Goal: Register for event/course

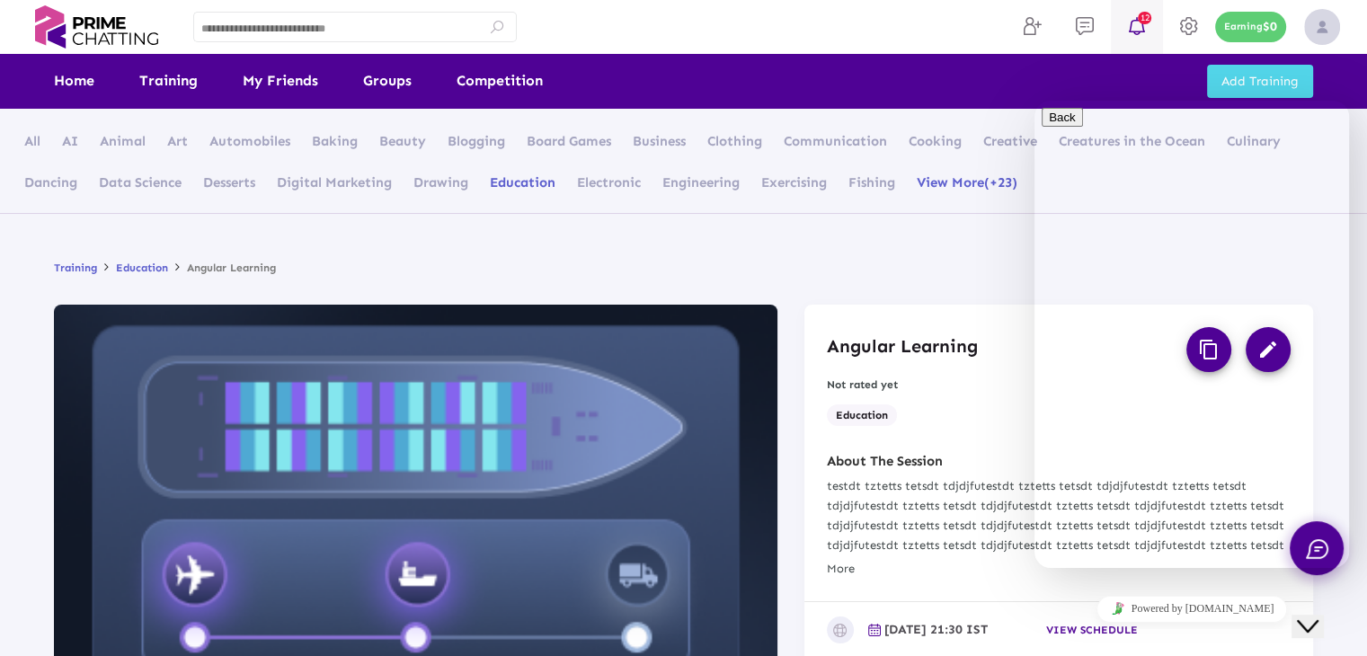
click at [1131, 16] on icon at bounding box center [1137, 26] width 27 height 22
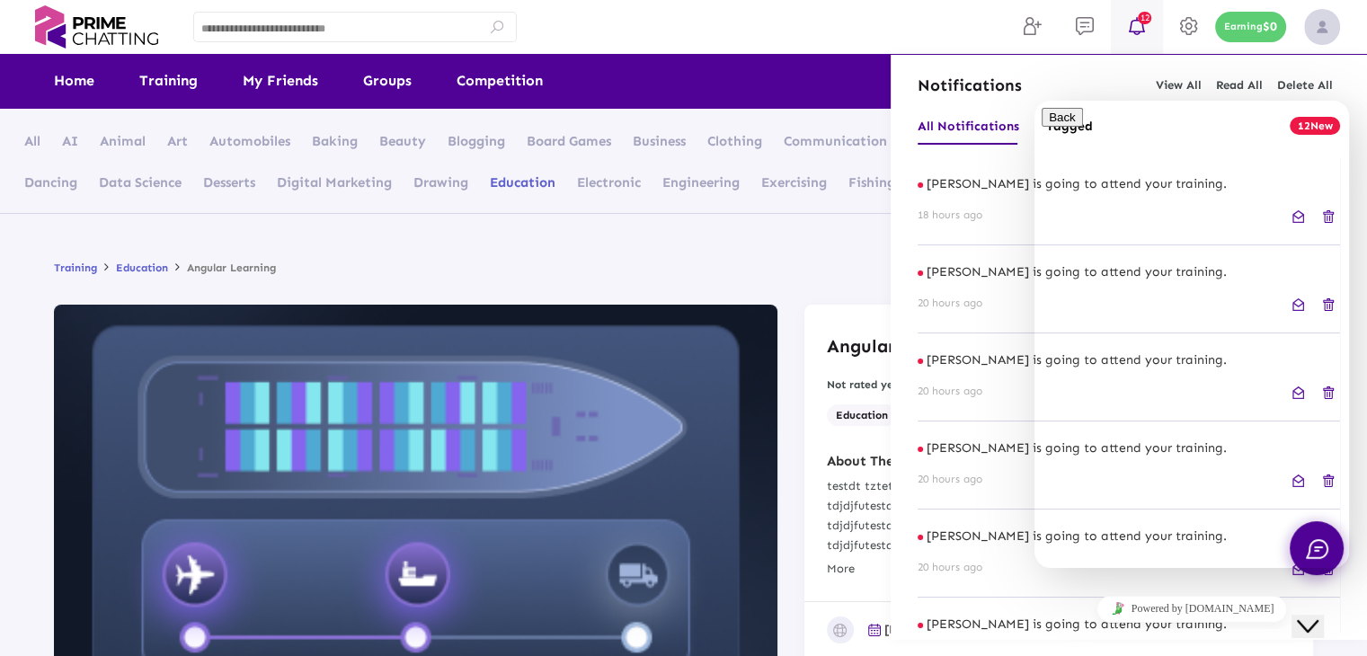
drag, startPoint x: 1314, startPoint y: 607, endPoint x: 2607, endPoint y: 1191, distance: 1418.8
click at [1314, 616] on icon "Close Chat This icon closes the chat window." at bounding box center [1308, 627] width 22 height 22
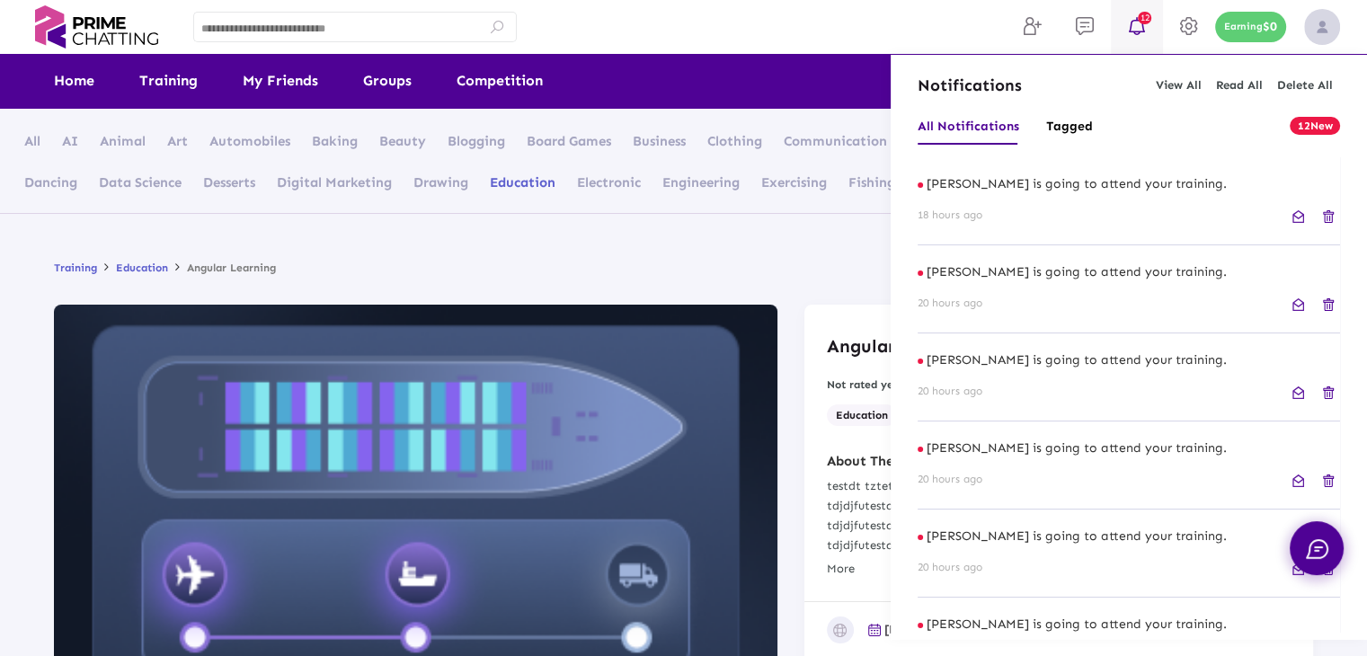
click at [737, 21] on div at bounding box center [683, 328] width 1367 height 656
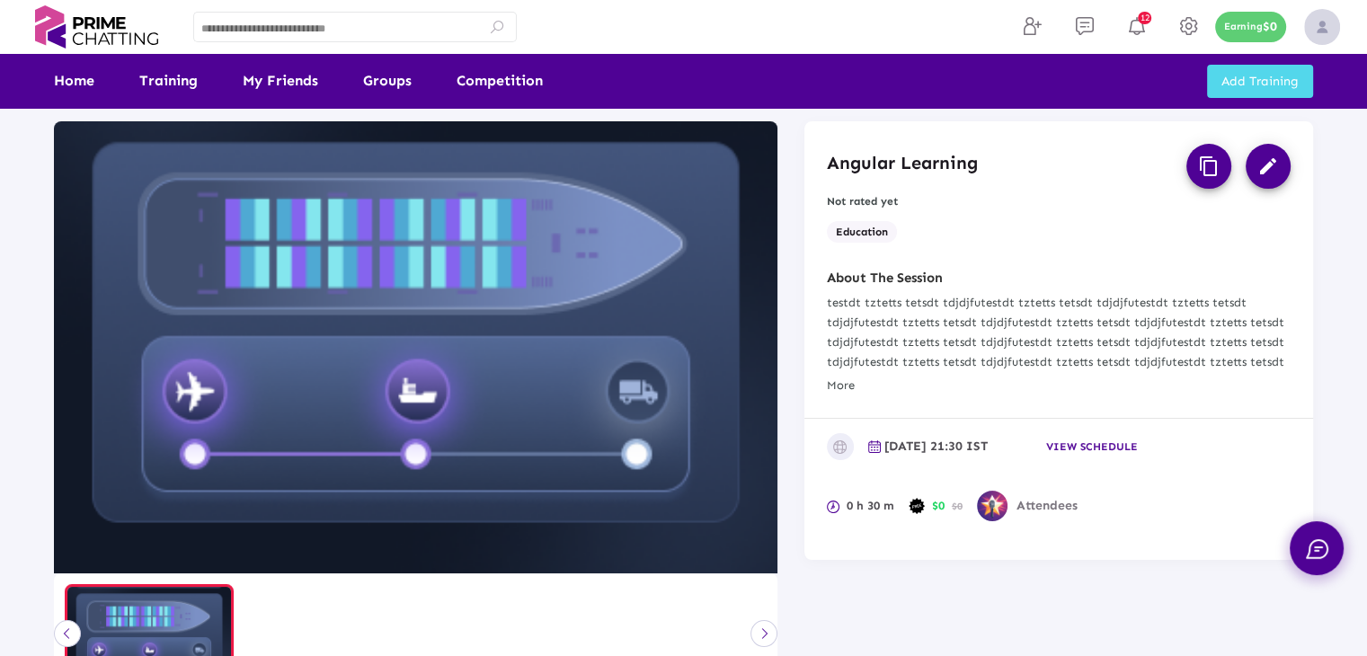
scroll to position [180, 0]
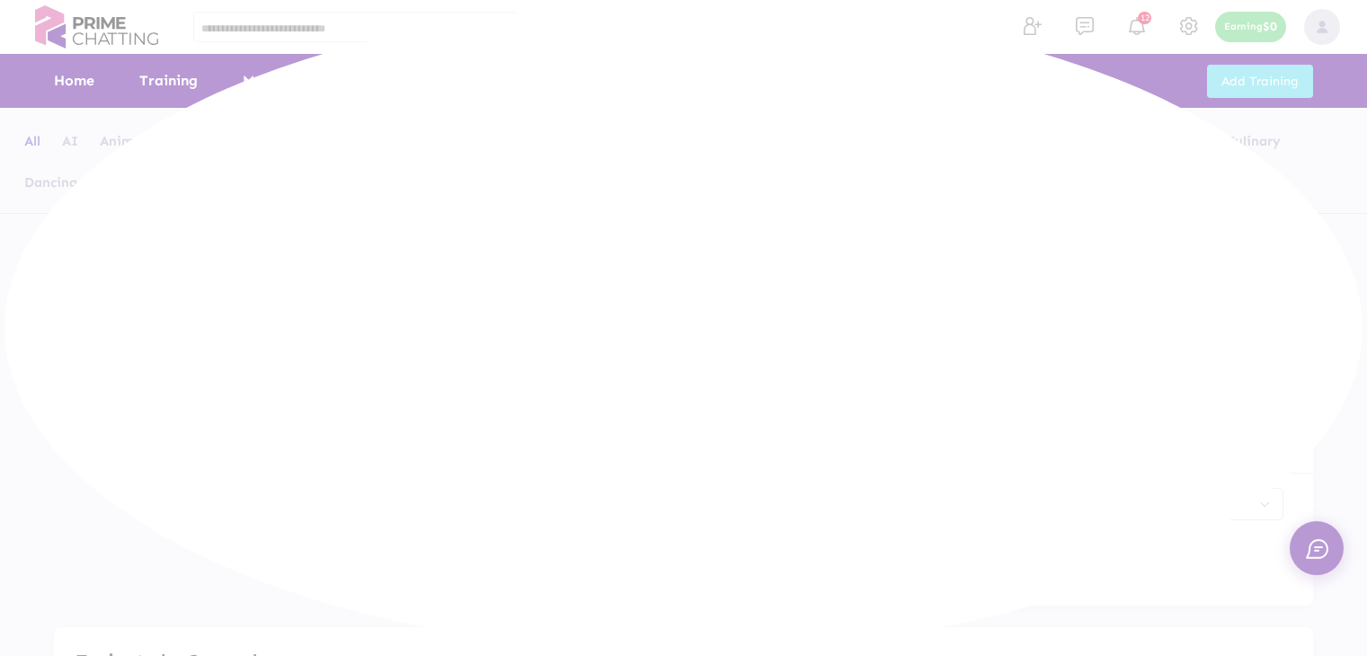
scroll to position [221, 0]
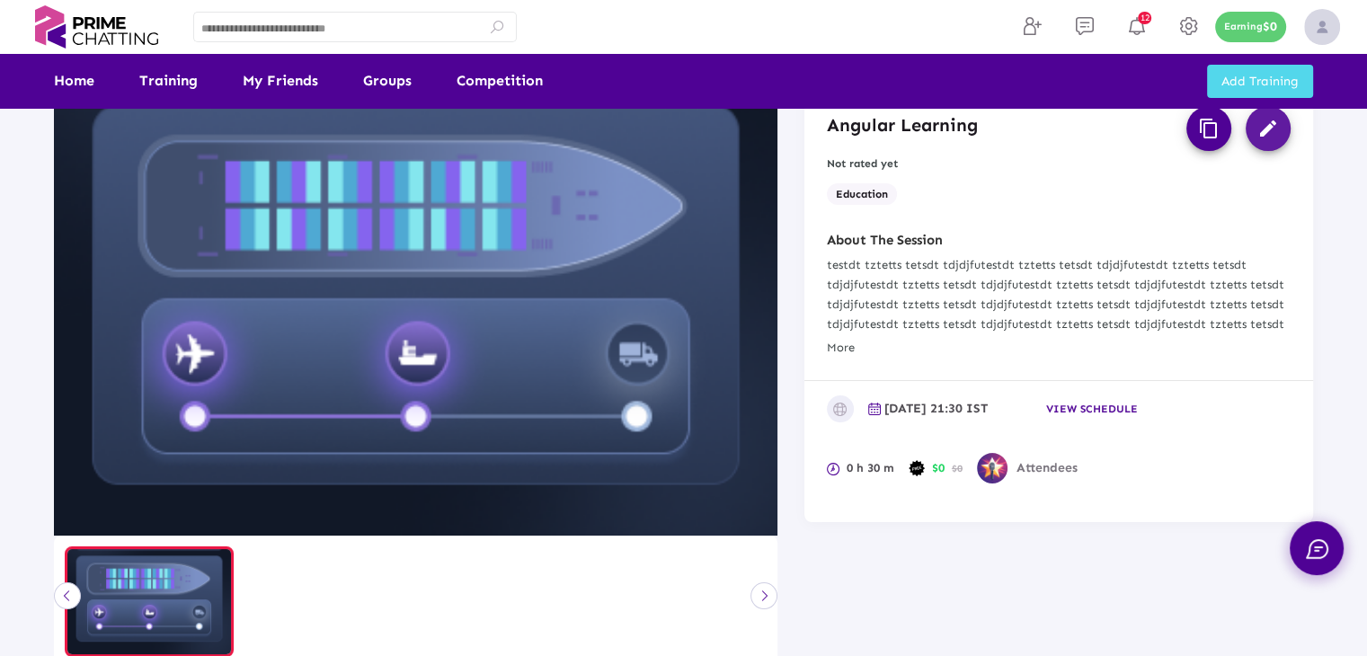
click at [1273, 136] on mat-icon "edit" at bounding box center [1269, 129] width 22 height 22
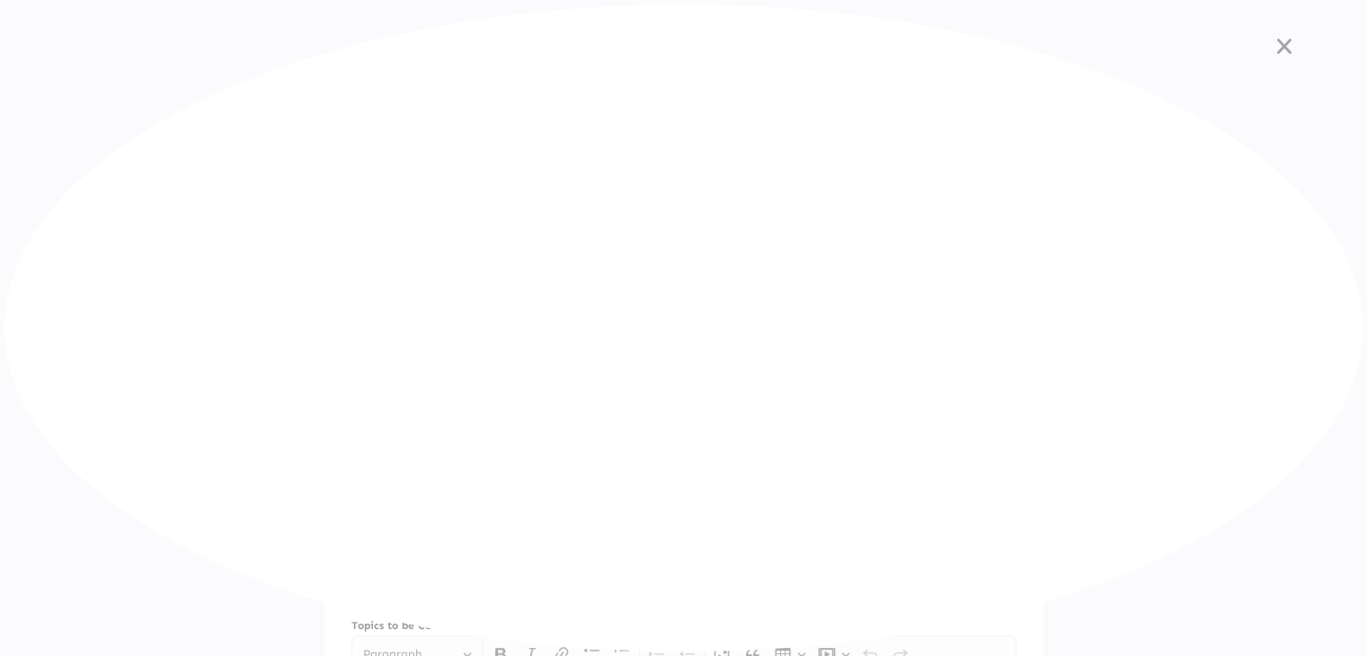
scroll to position [0, 0]
type input "**********"
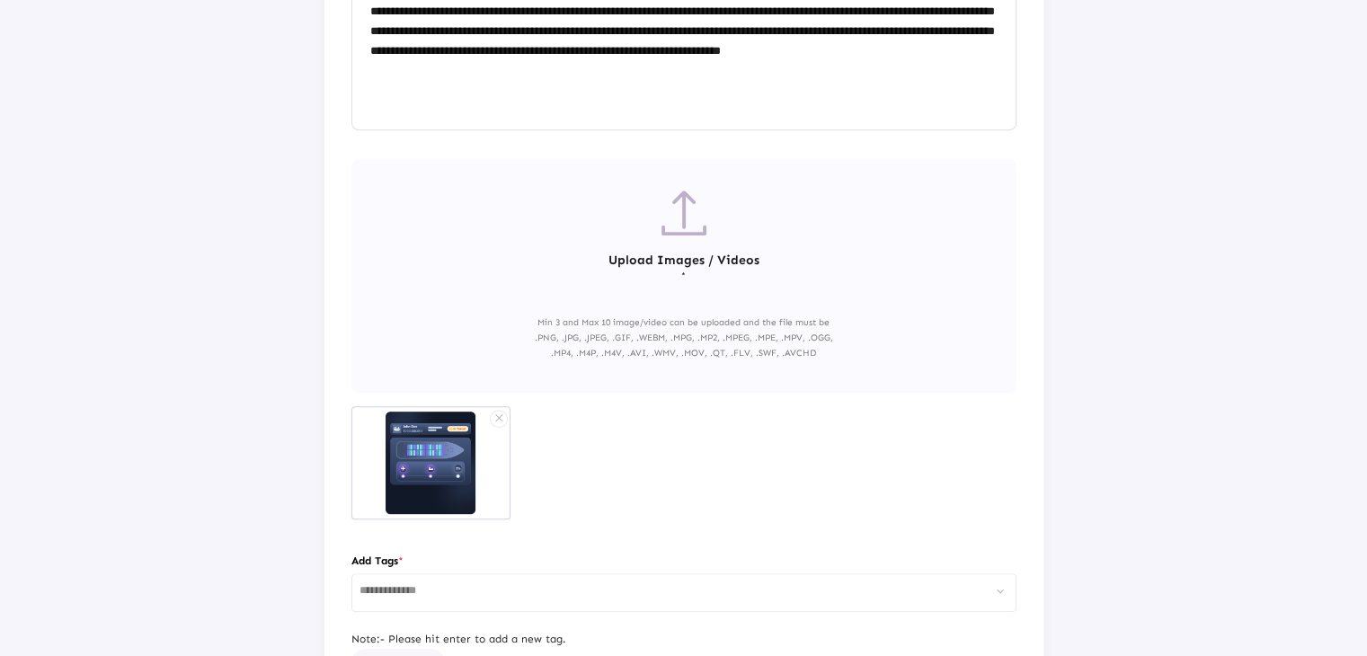
scroll to position [1035, 0]
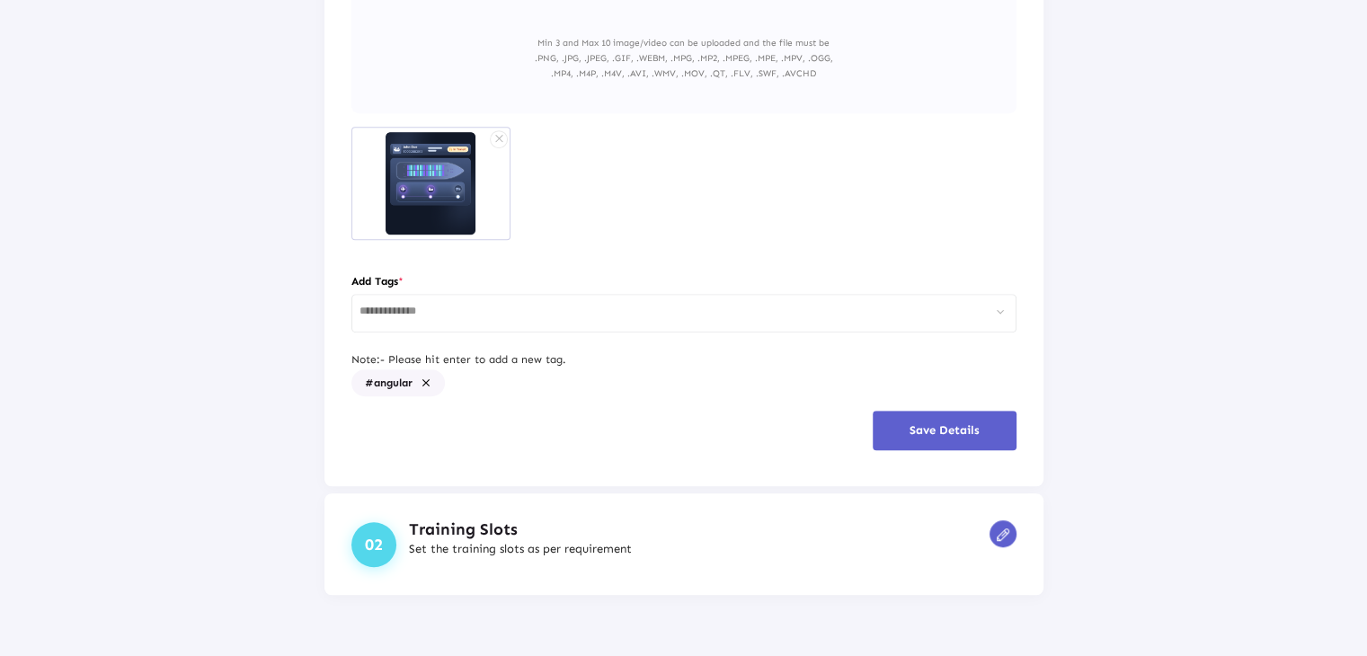
click at [997, 535] on img at bounding box center [1003, 535] width 13 height 13
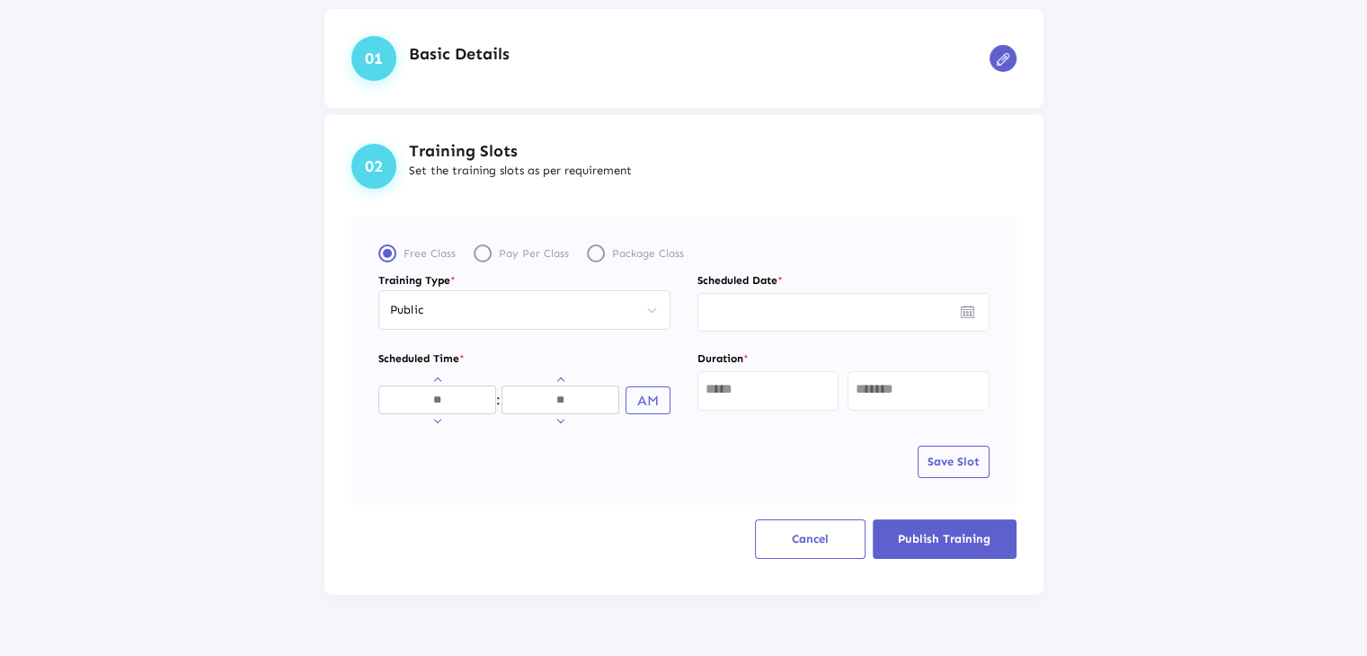
scroll to position [95, 0]
click at [438, 407] on input "Hours" at bounding box center [438, 401] width 118 height 29
type input "**"
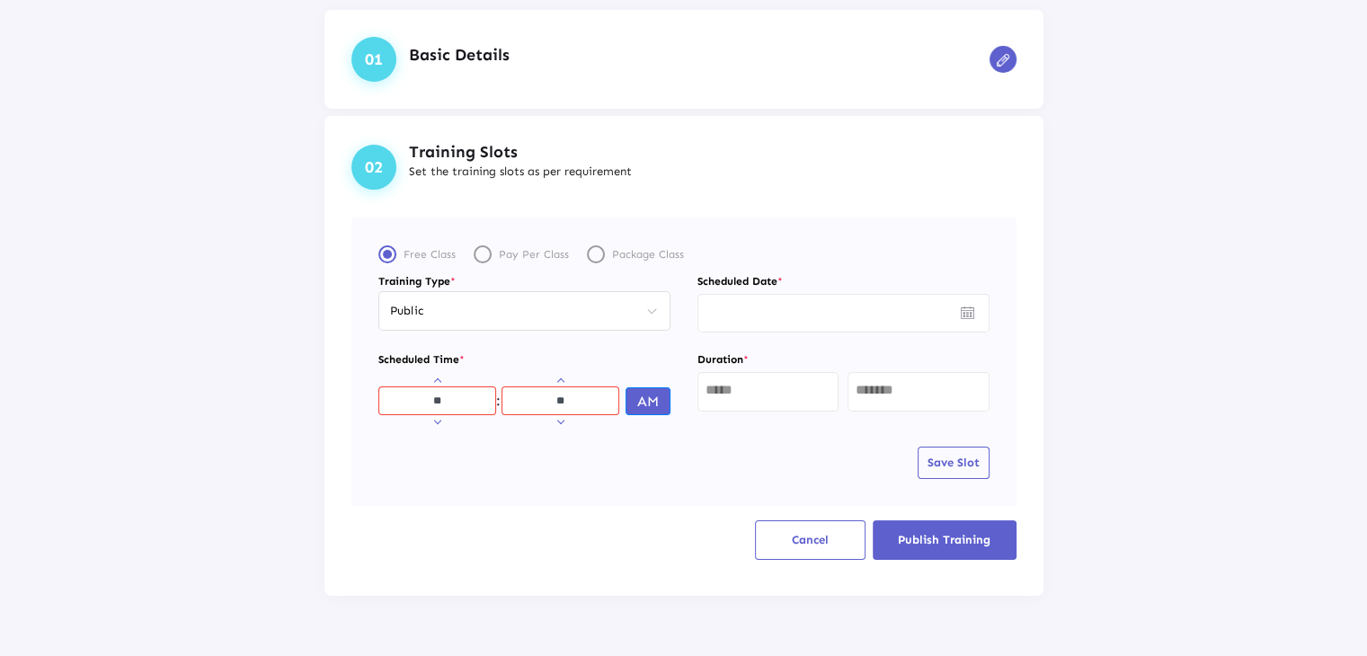
click at [628, 406] on button "AM" at bounding box center [648, 401] width 45 height 28
click at [961, 319] on img "Open calendar" at bounding box center [967, 313] width 13 height 13
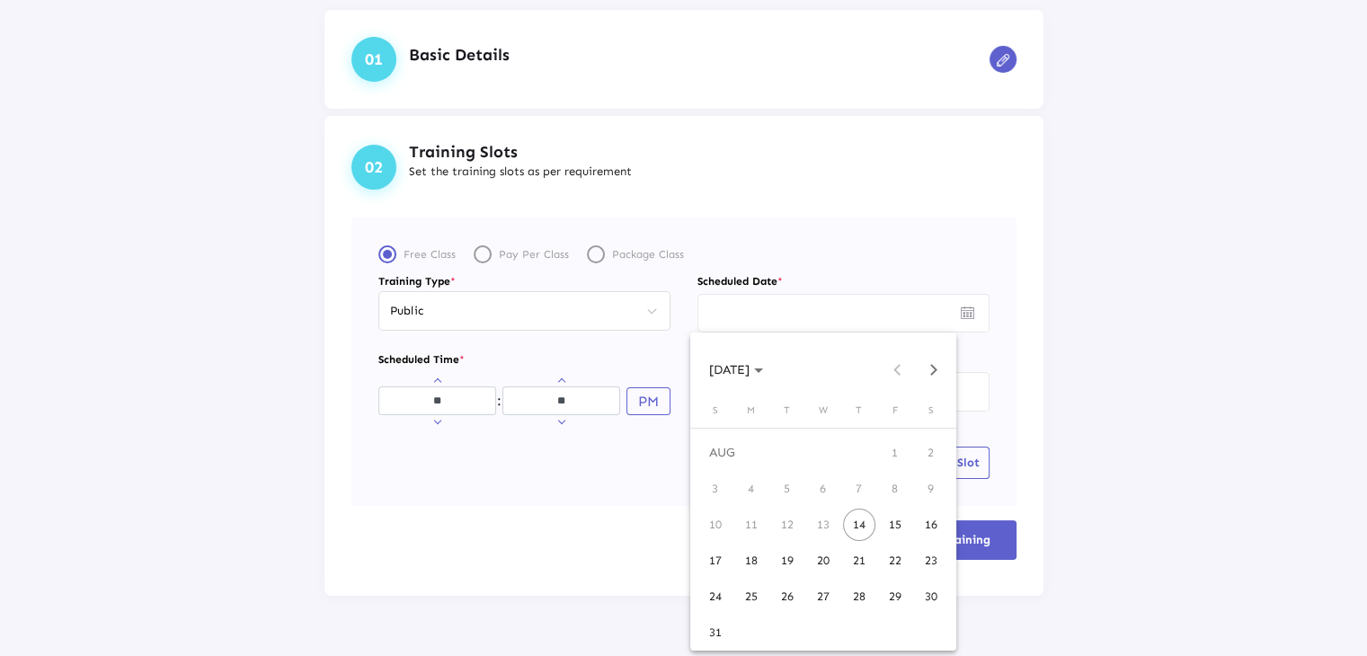
click at [855, 521] on div "14" at bounding box center [859, 525] width 32 height 32
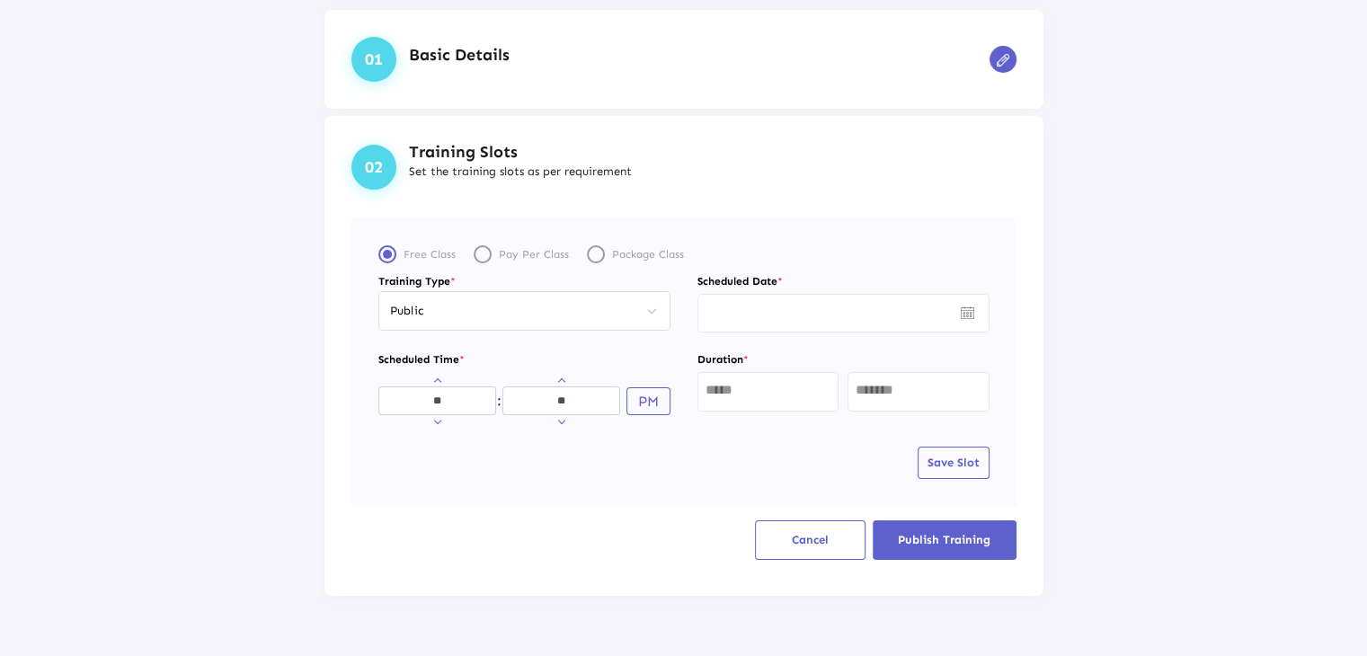
type input "*********"
click at [765, 397] on input "text" at bounding box center [769, 390] width 126 height 14
type input "*"
type input "**"
click at [949, 460] on span "Save Slot" at bounding box center [954, 462] width 52 height 13
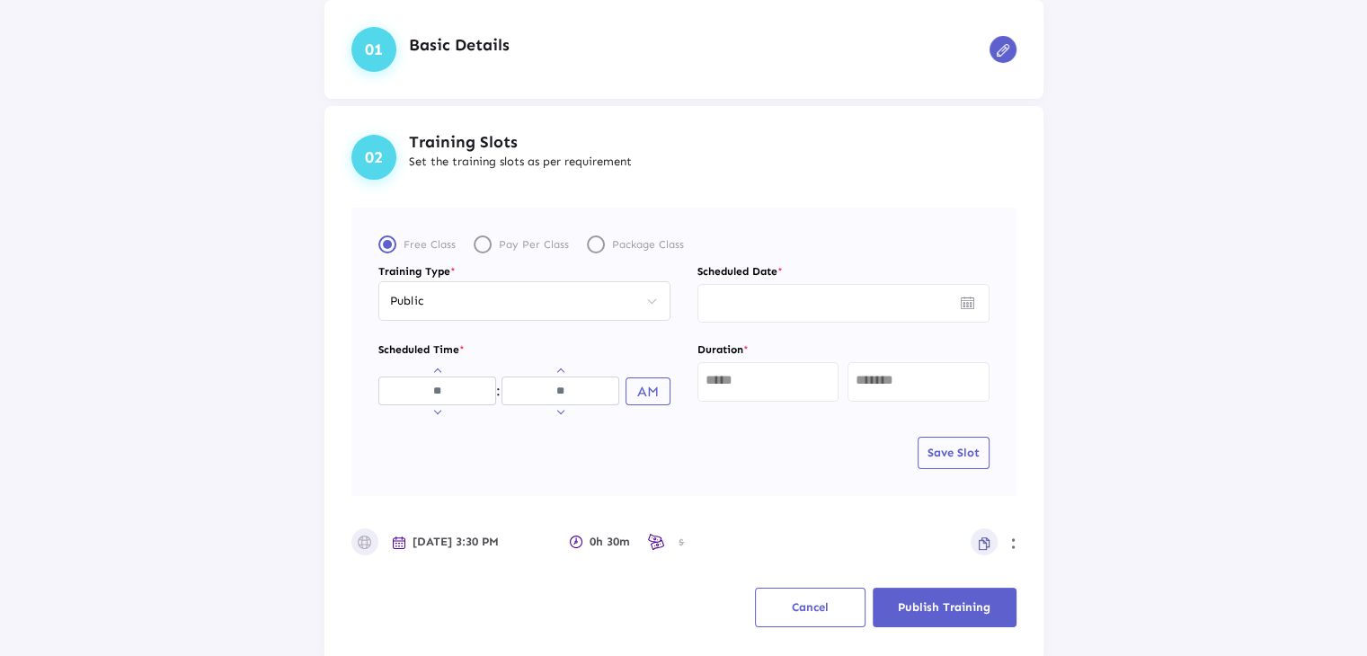
scroll to position [173, 0]
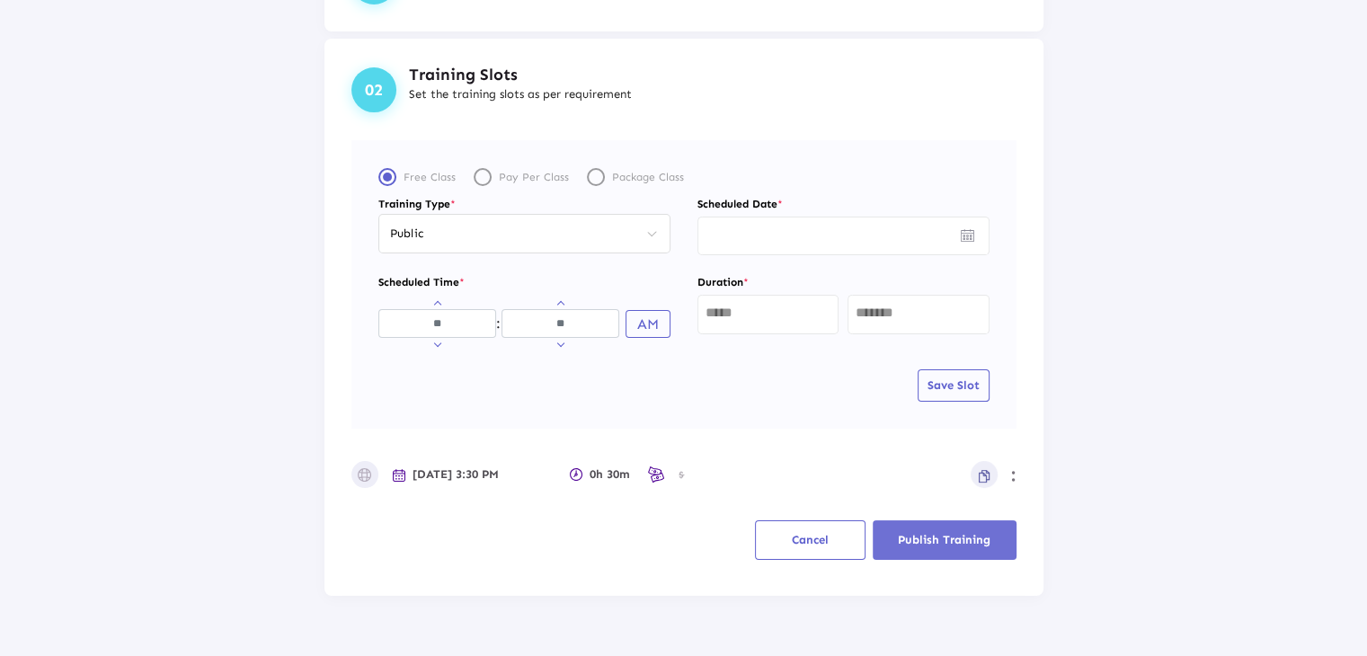
click at [935, 538] on span "Publish Training" at bounding box center [944, 539] width 93 height 13
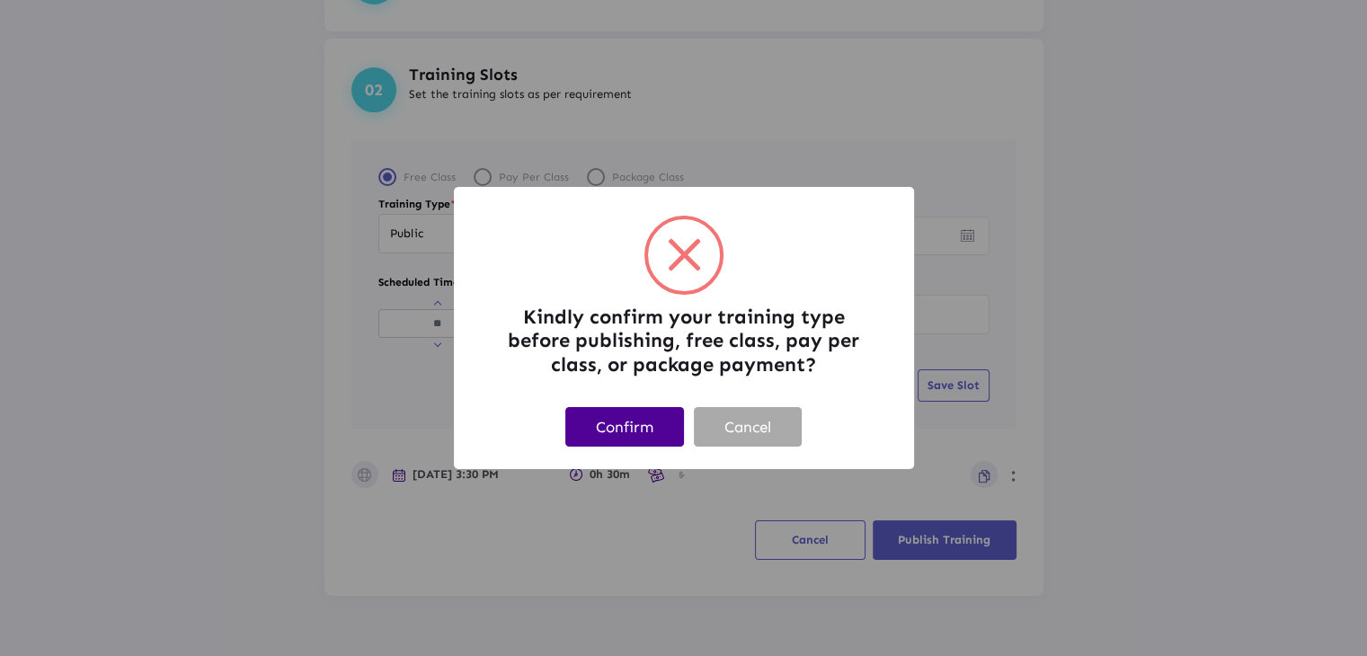
click at [655, 428] on button "Confirm" at bounding box center [625, 426] width 119 height 39
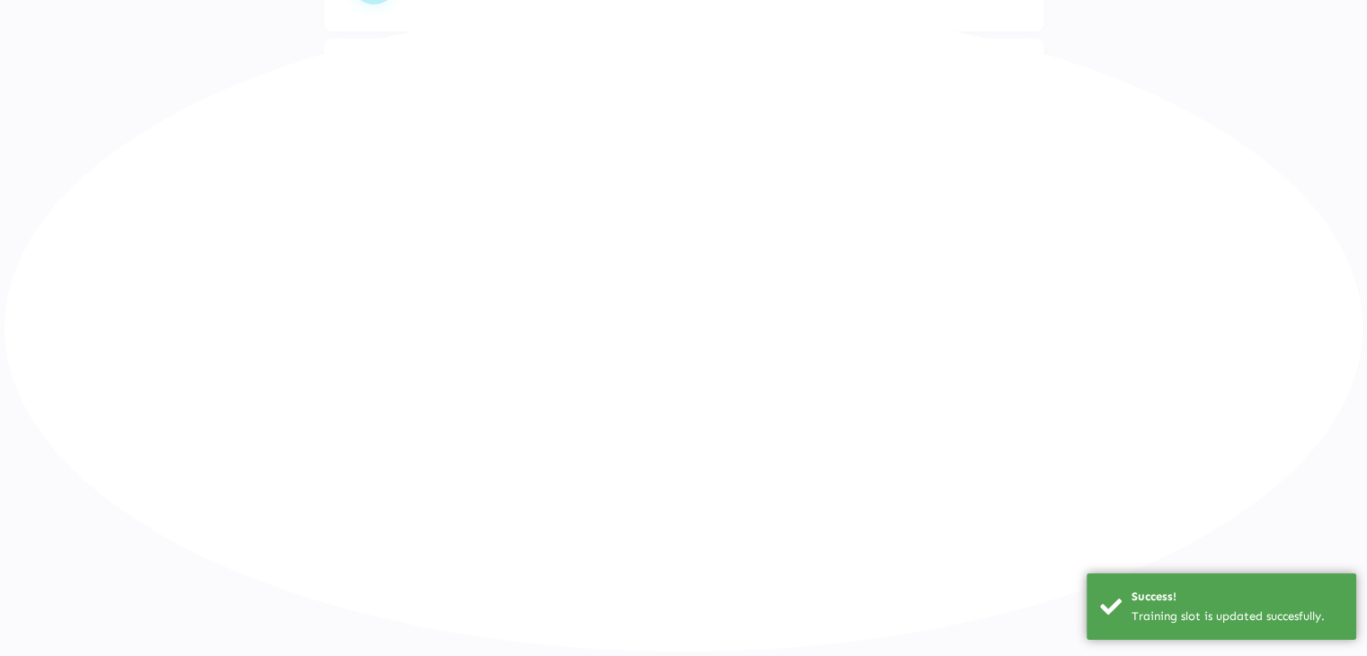
scroll to position [221, 0]
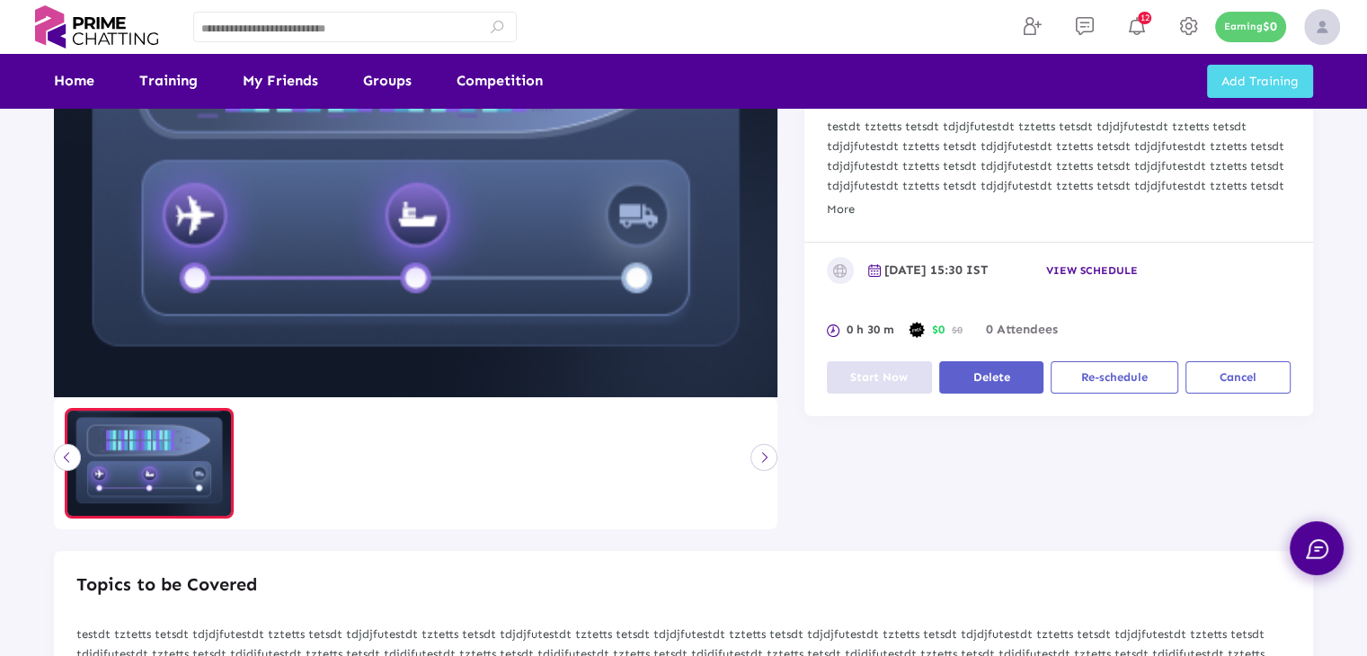
drag, startPoint x: 1296, startPoint y: 481, endPoint x: 1256, endPoint y: 468, distance: 41.8
click at [1296, 481] on div "Angular Learning content_copy edit Not rated yet Education About The Session te…" at bounding box center [1059, 237] width 536 height 584
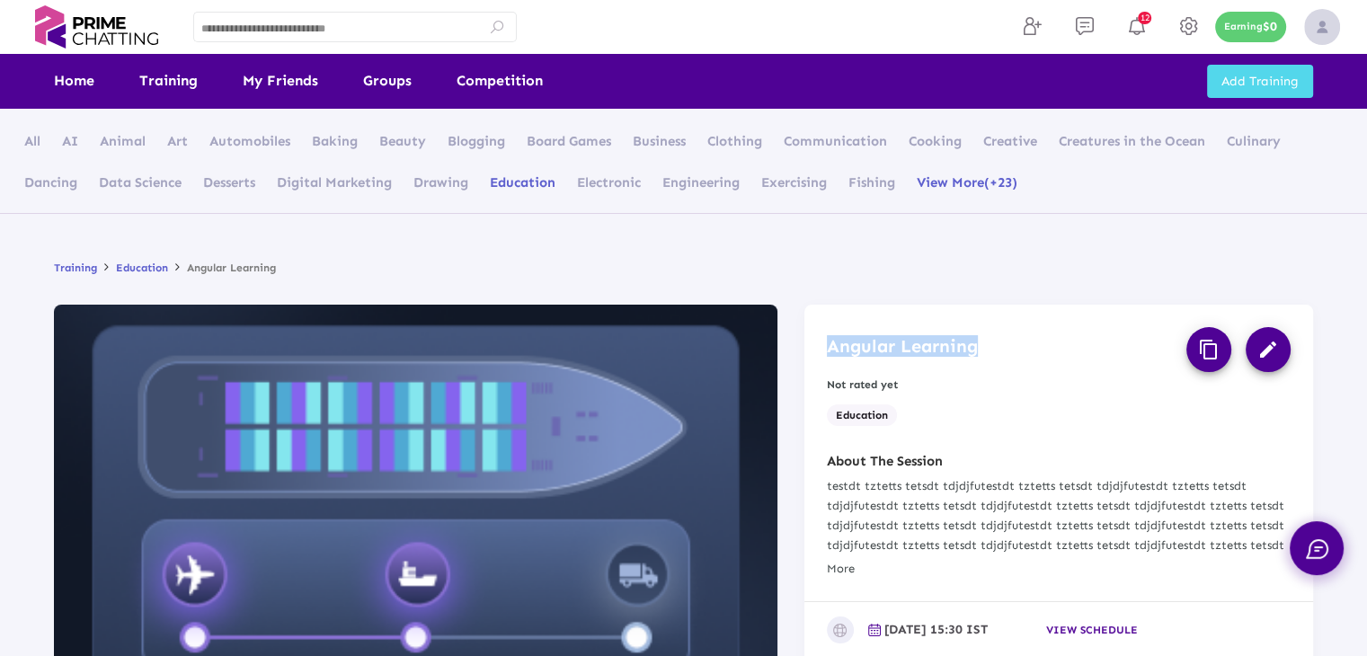
drag, startPoint x: 824, startPoint y: 346, endPoint x: 1010, endPoint y: 361, distance: 186.7
click at [1010, 361] on div "Angular Learning content_copy edit Not rated yet Education" at bounding box center [1059, 379] width 509 height 148
copy h3 "Angular Learning"
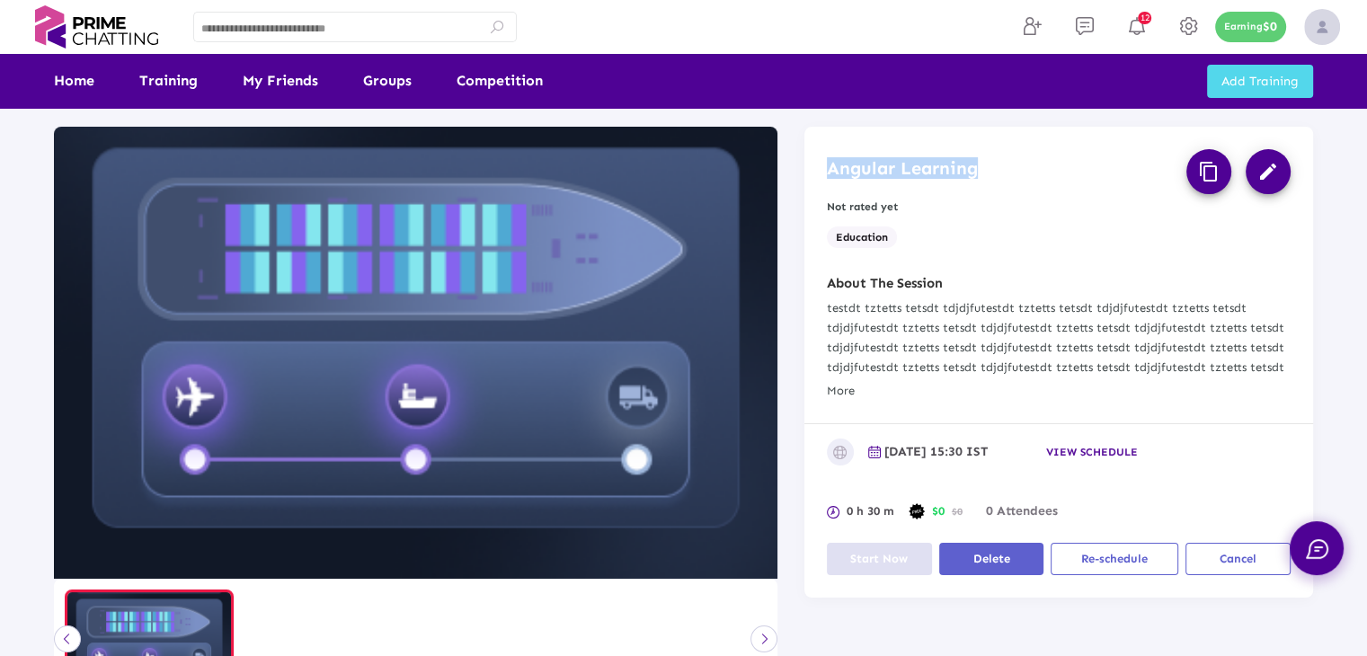
scroll to position [180, 0]
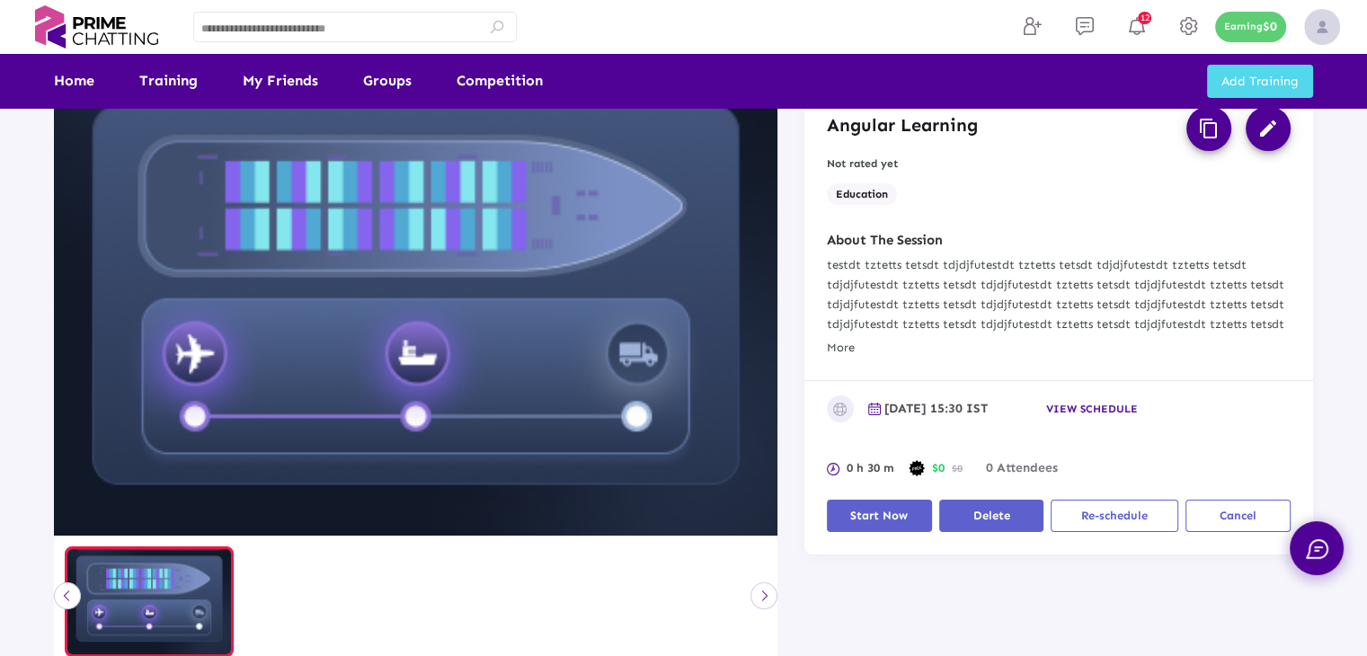
drag, startPoint x: 1342, startPoint y: 314, endPoint x: 1316, endPoint y: 340, distance: 36.9
click at [1342, 314] on div "Training Education Angular Learning Angular Learning content_copy edit Not rate…" at bounding box center [683, 636] width 1367 height 1288
click at [887, 521] on span "Start Now" at bounding box center [880, 515] width 58 height 13
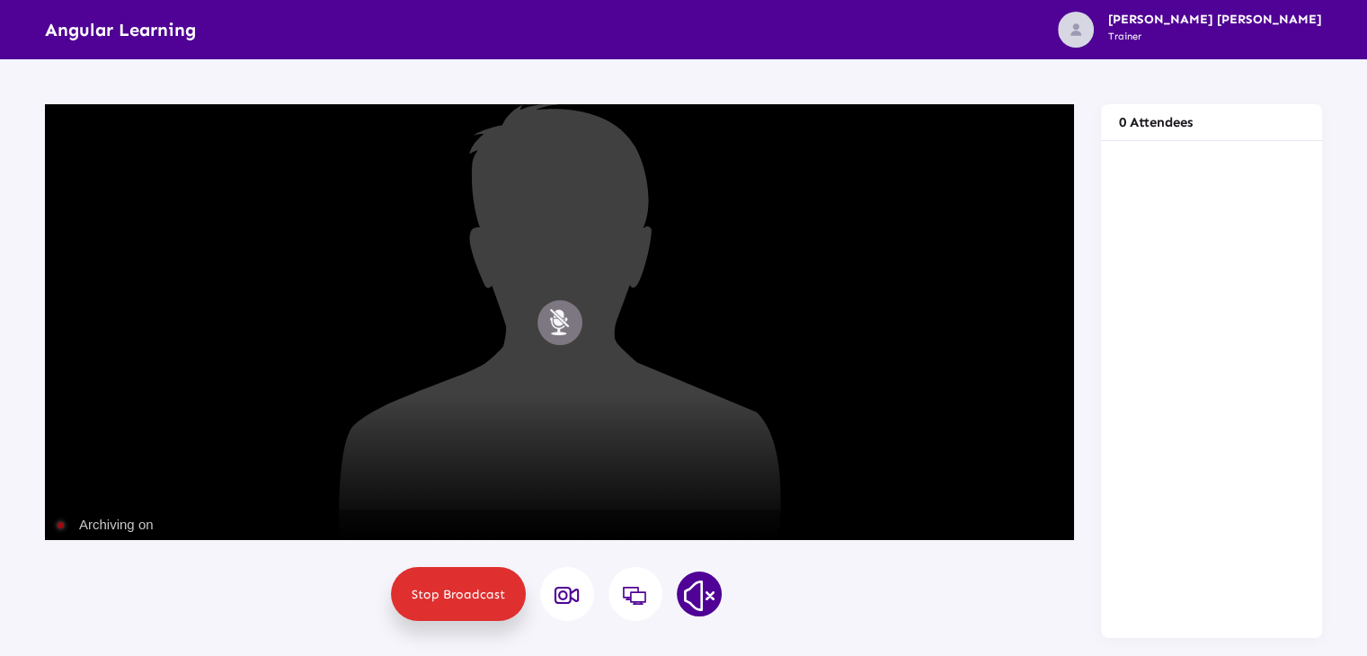
click at [561, 328] on button "Mute" at bounding box center [560, 322] width 45 height 45
click at [76, 87] on div "Sorry, Web RTC is not available in your browser {"name":"MILAN KUMAR MAITI","us…" at bounding box center [683, 364] width 1367 height 611
click at [28, 413] on div "Sorry, Web RTC is not available in your browser {"name":"MILAN KUMAR MAITI","us…" at bounding box center [683, 364] width 1367 height 611
click at [0, 85] on div "Sorry, Web RTC is not available in your browser {"name":"MILAN KUMAR MAITI","us…" at bounding box center [683, 364] width 1367 height 611
click at [444, 591] on span "Stop Broadcast" at bounding box center [459, 594] width 94 height 15
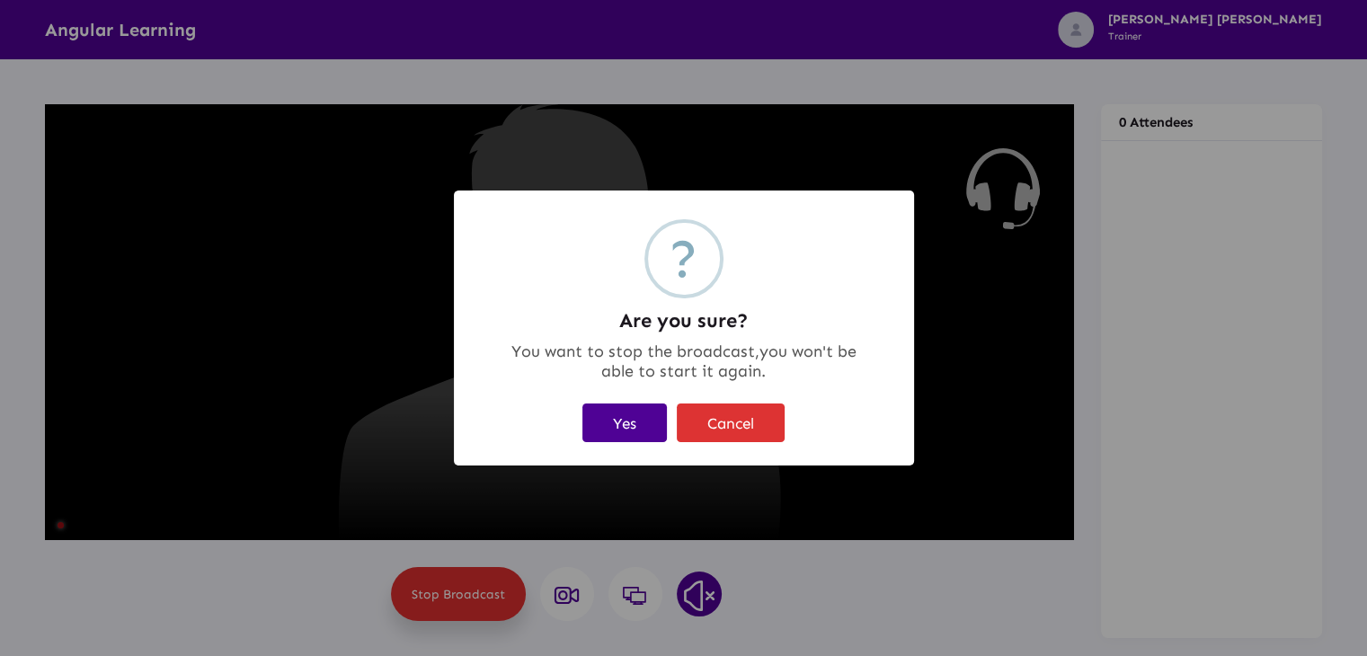
click at [619, 429] on button "Yes" at bounding box center [625, 423] width 85 height 39
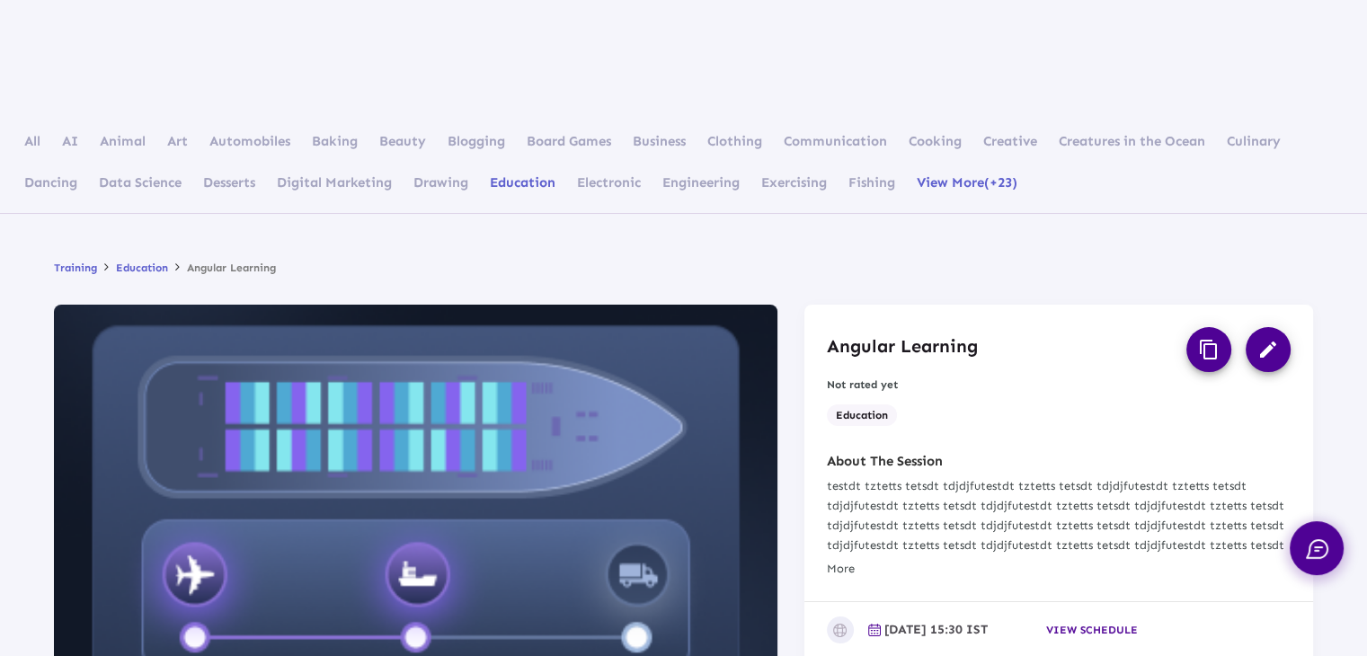
scroll to position [221, 0]
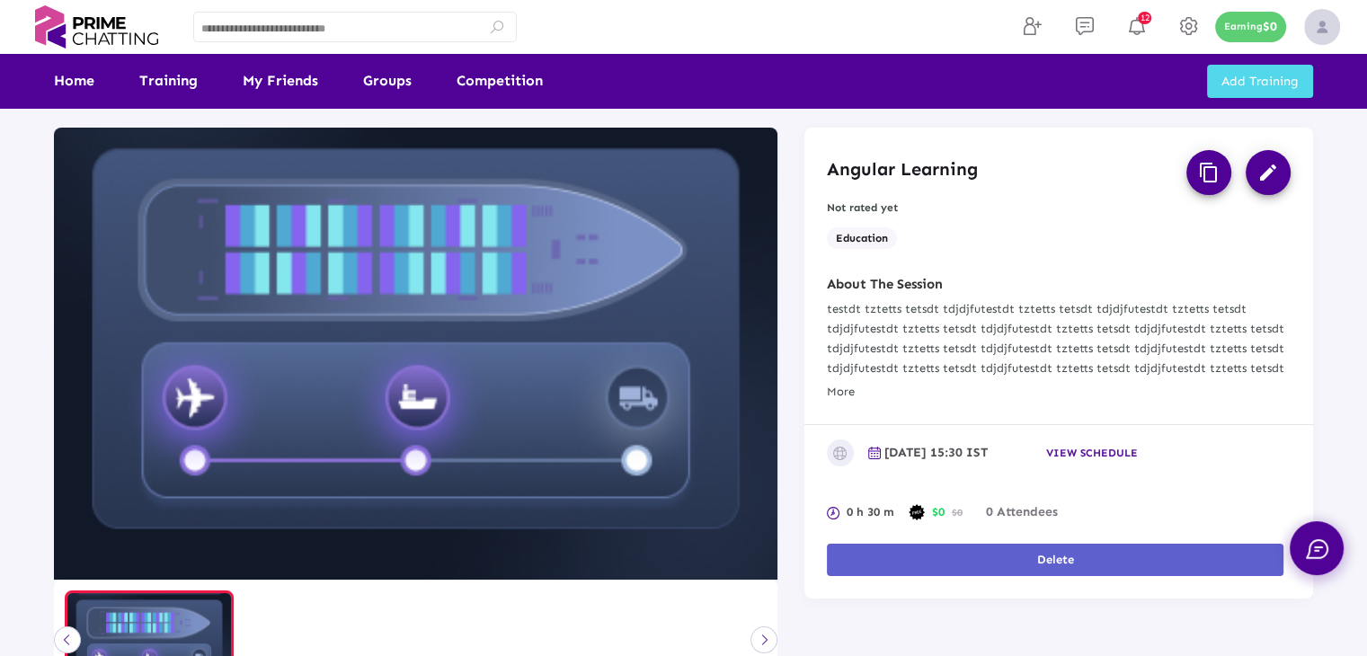
scroll to position [83, 0]
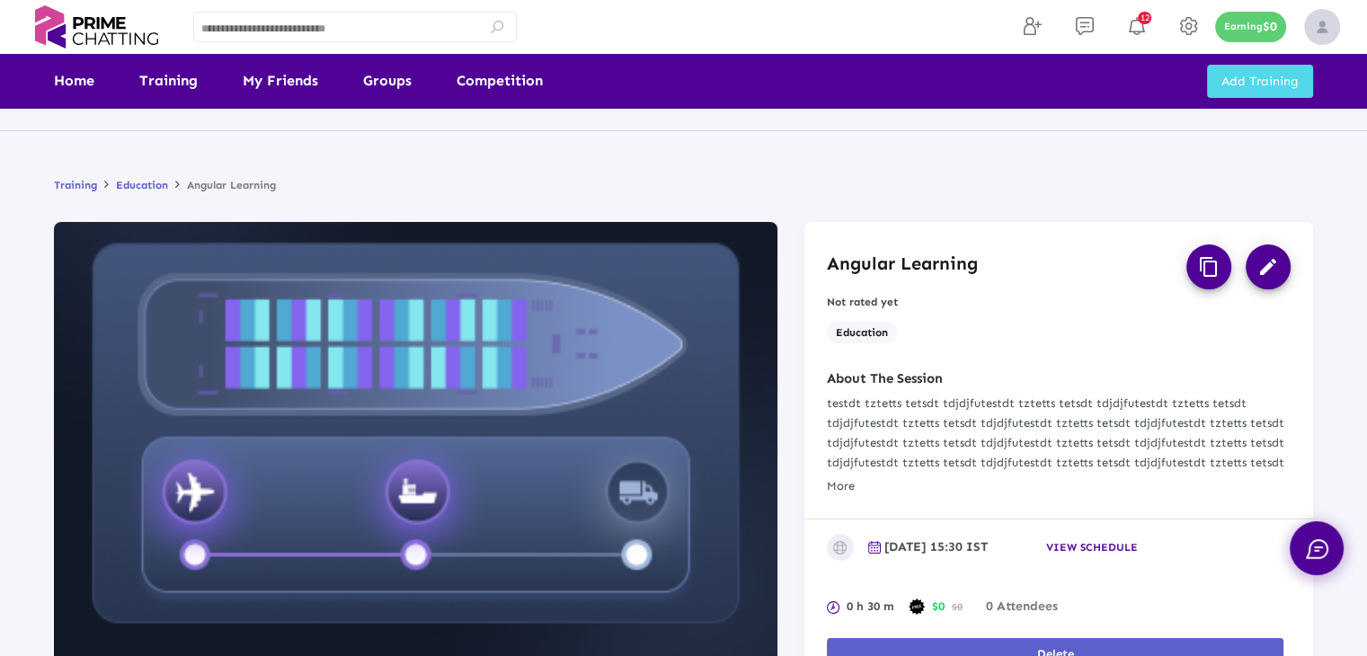
click at [1270, 267] on mat-icon "edit" at bounding box center [1269, 267] width 22 height 22
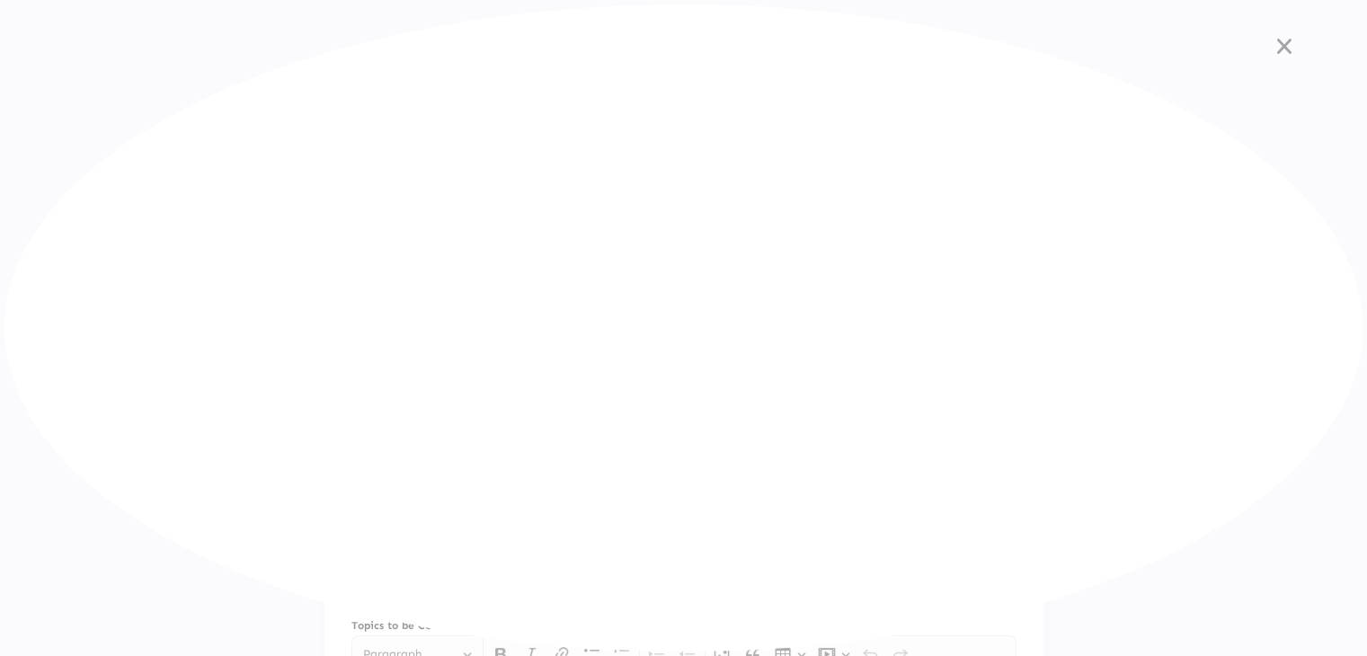
scroll to position [0, 0]
type input "**********"
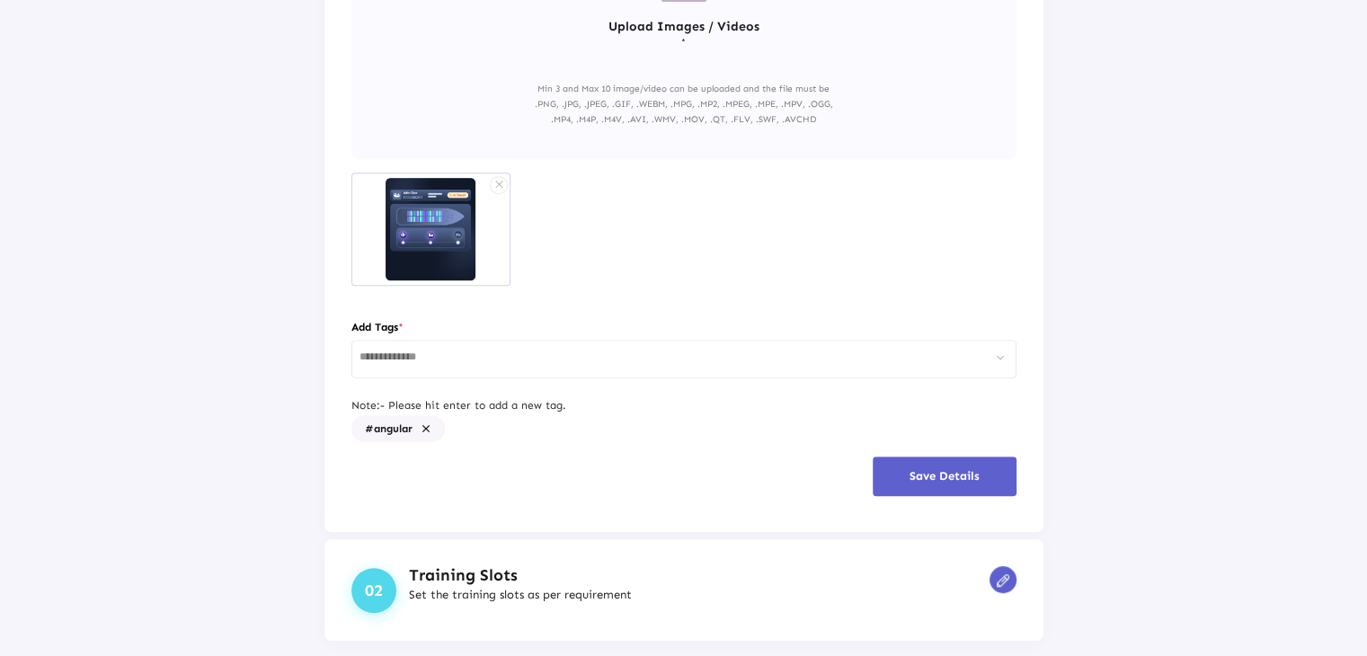
scroll to position [1035, 0]
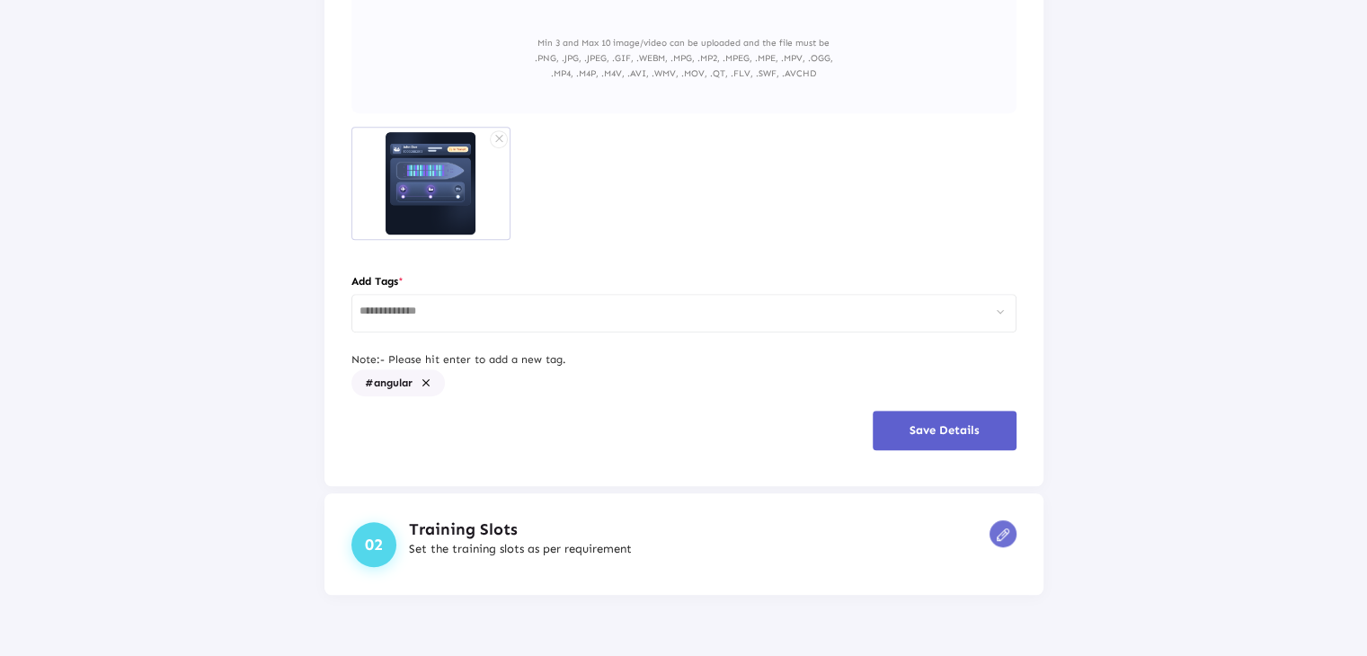
click at [997, 532] on img at bounding box center [1003, 535] width 13 height 13
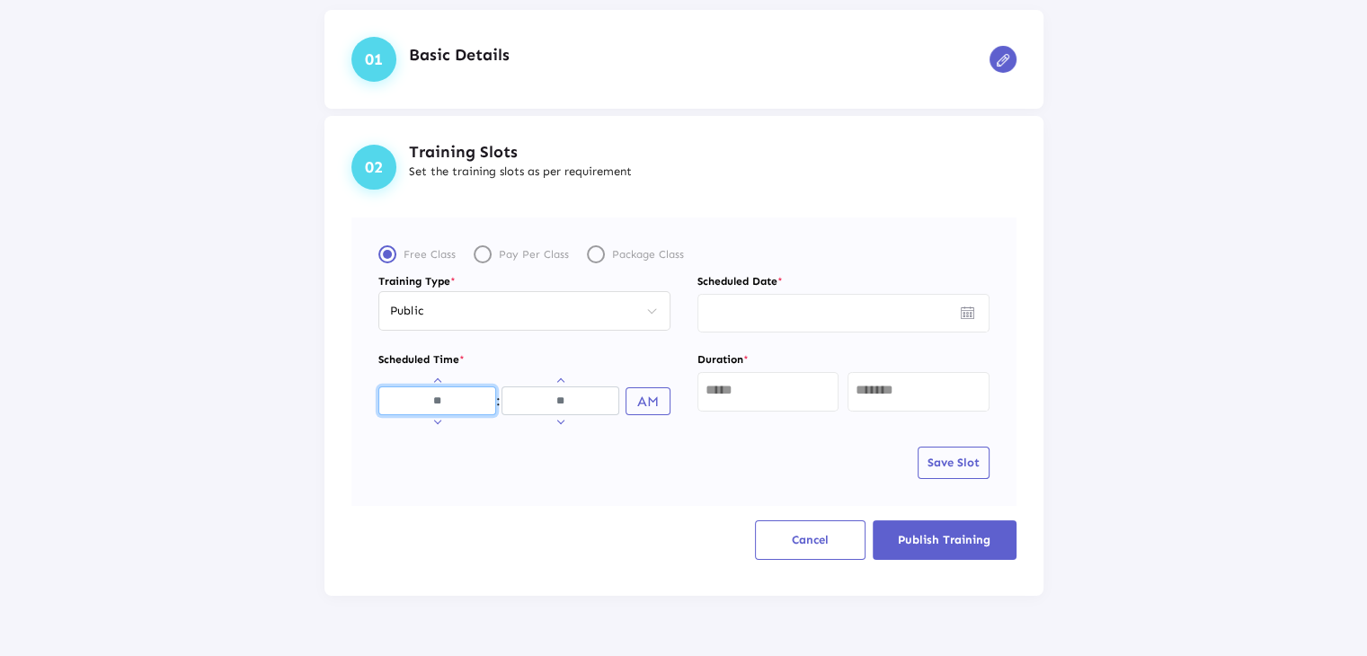
click at [451, 396] on input "Hours" at bounding box center [438, 401] width 118 height 29
type input "**"
click at [531, 398] on input "Minutes" at bounding box center [561, 401] width 118 height 29
type input "**"
click at [629, 400] on button "AM" at bounding box center [648, 401] width 45 height 28
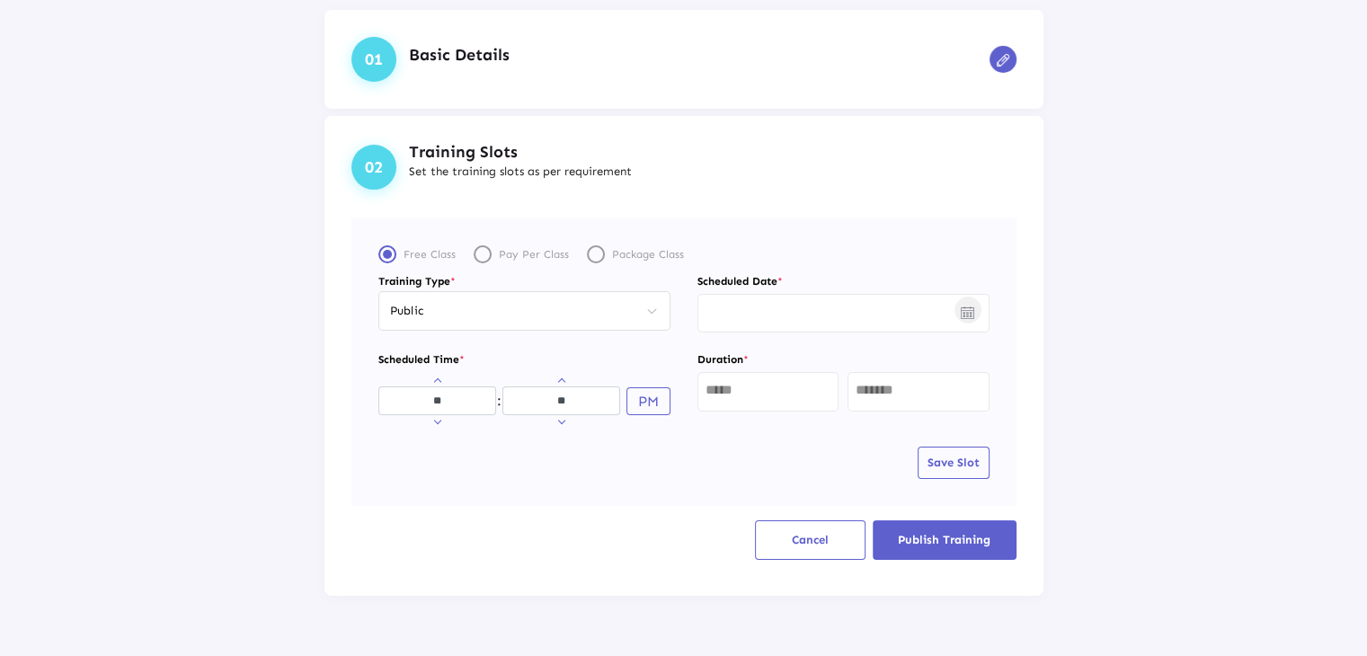
click at [961, 307] on img "Open calendar" at bounding box center [967, 313] width 13 height 13
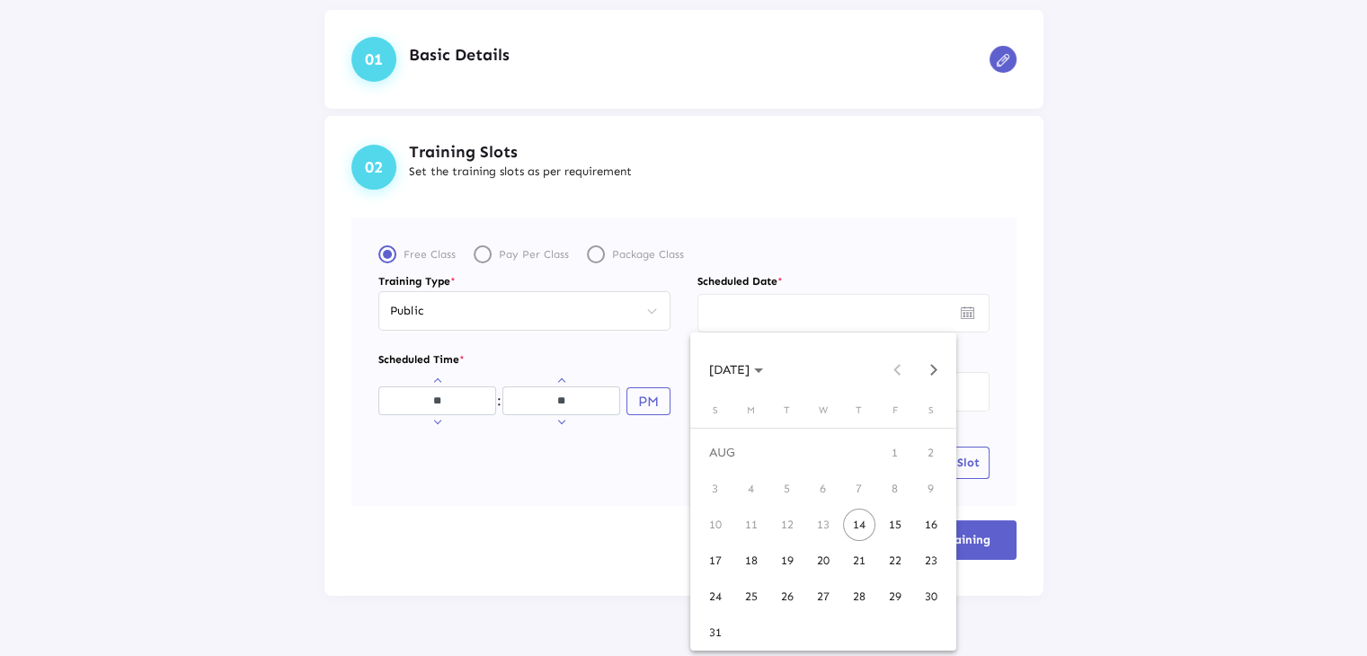
click at [856, 528] on div "14" at bounding box center [859, 525] width 32 height 32
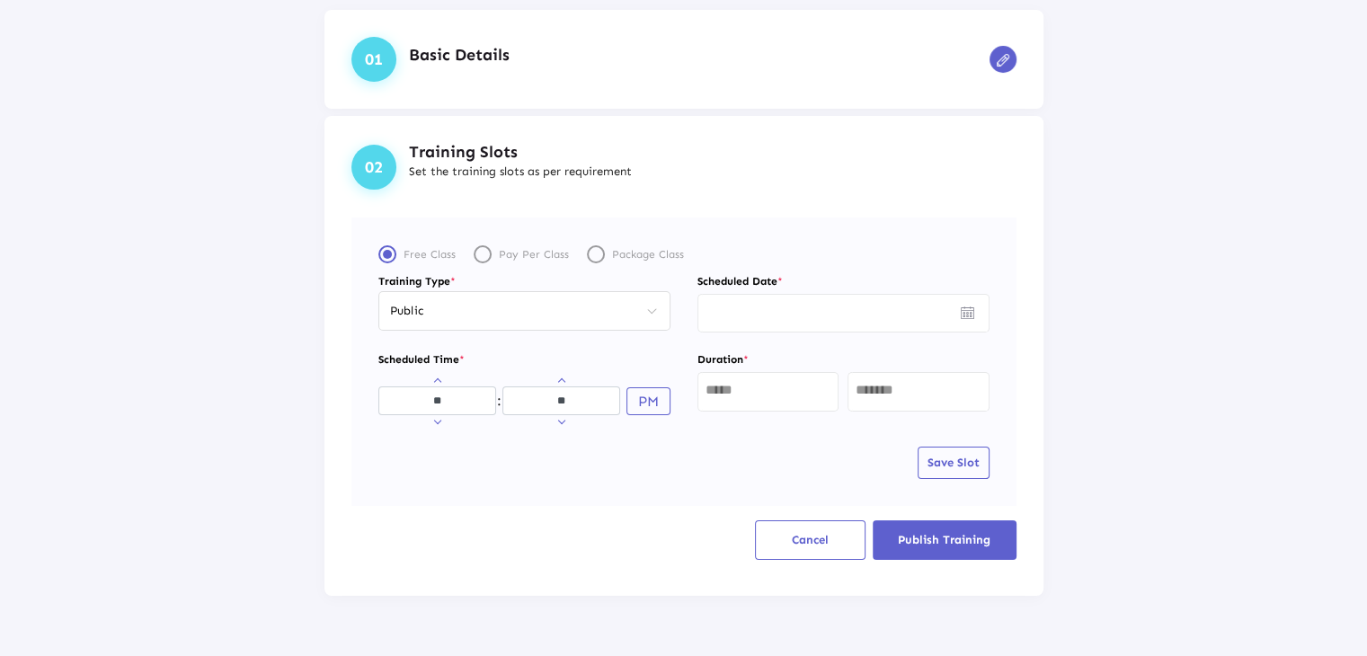
type input "*********"
click at [779, 393] on input "text" at bounding box center [769, 390] width 126 height 14
type input "*"
type input "**"
click at [922, 537] on span "Publish Training" at bounding box center [944, 539] width 93 height 13
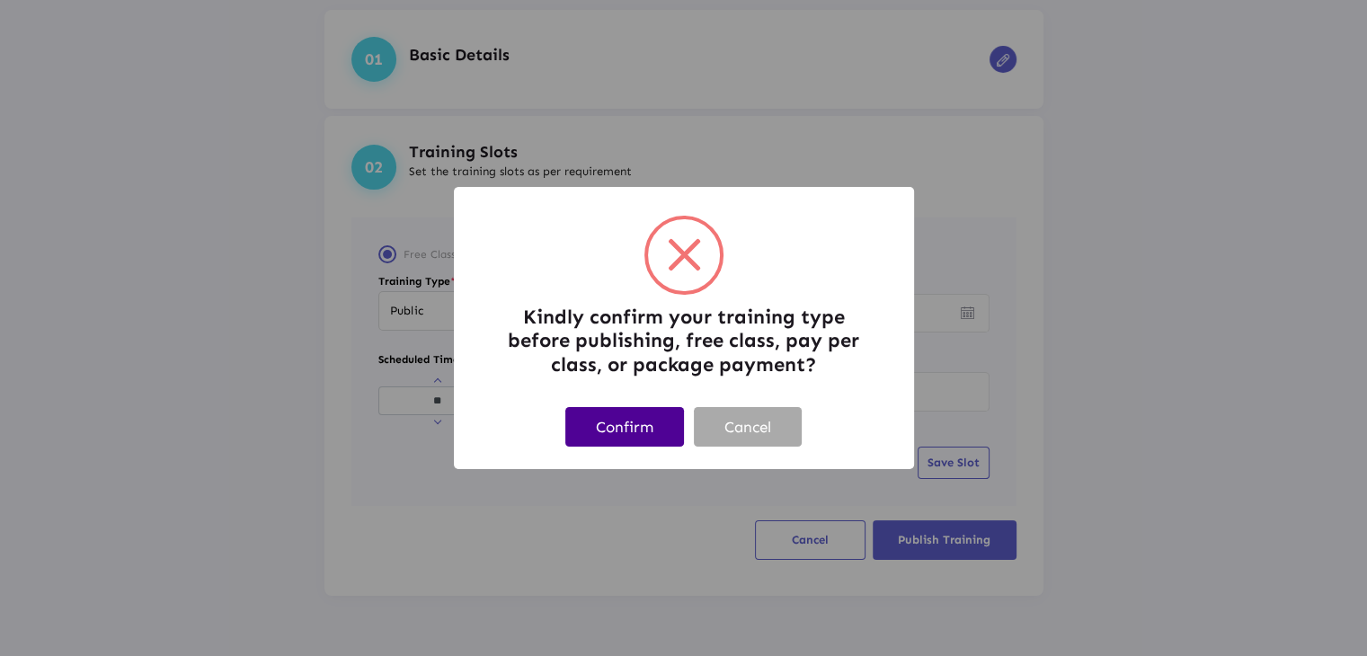
click at [653, 423] on button "Confirm" at bounding box center [625, 426] width 119 height 39
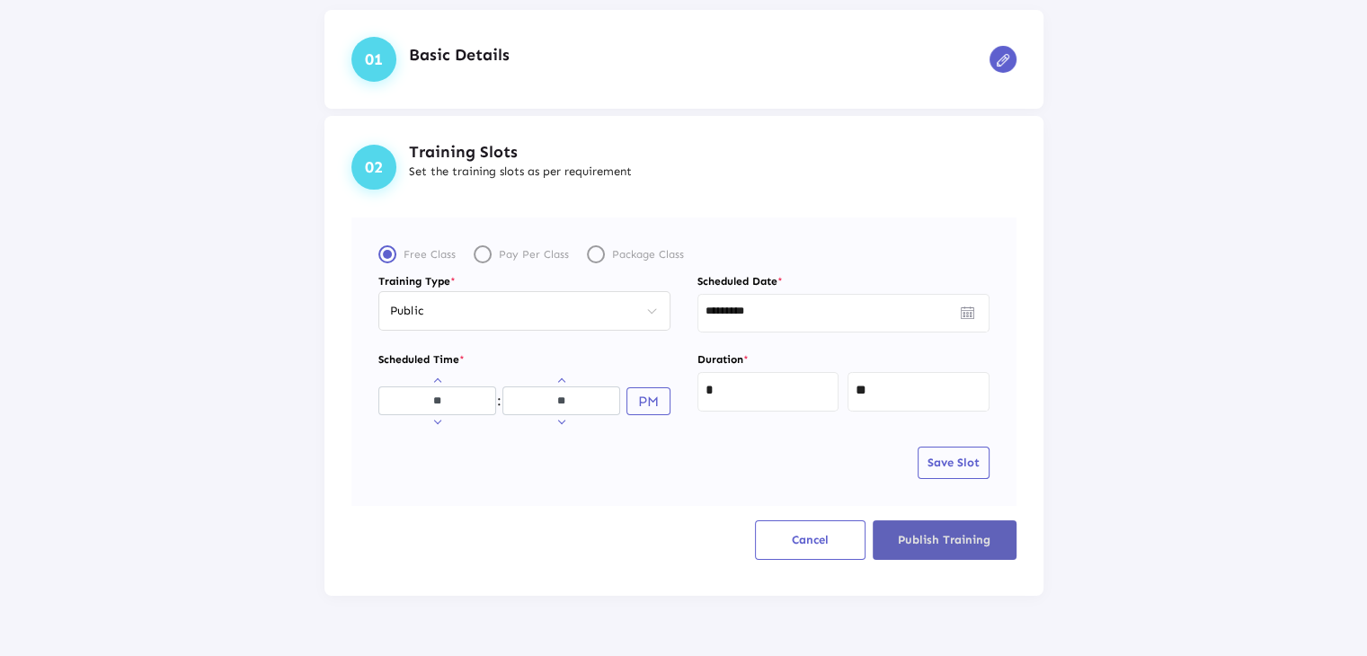
click at [911, 544] on span "Publish Training" at bounding box center [944, 539] width 93 height 13
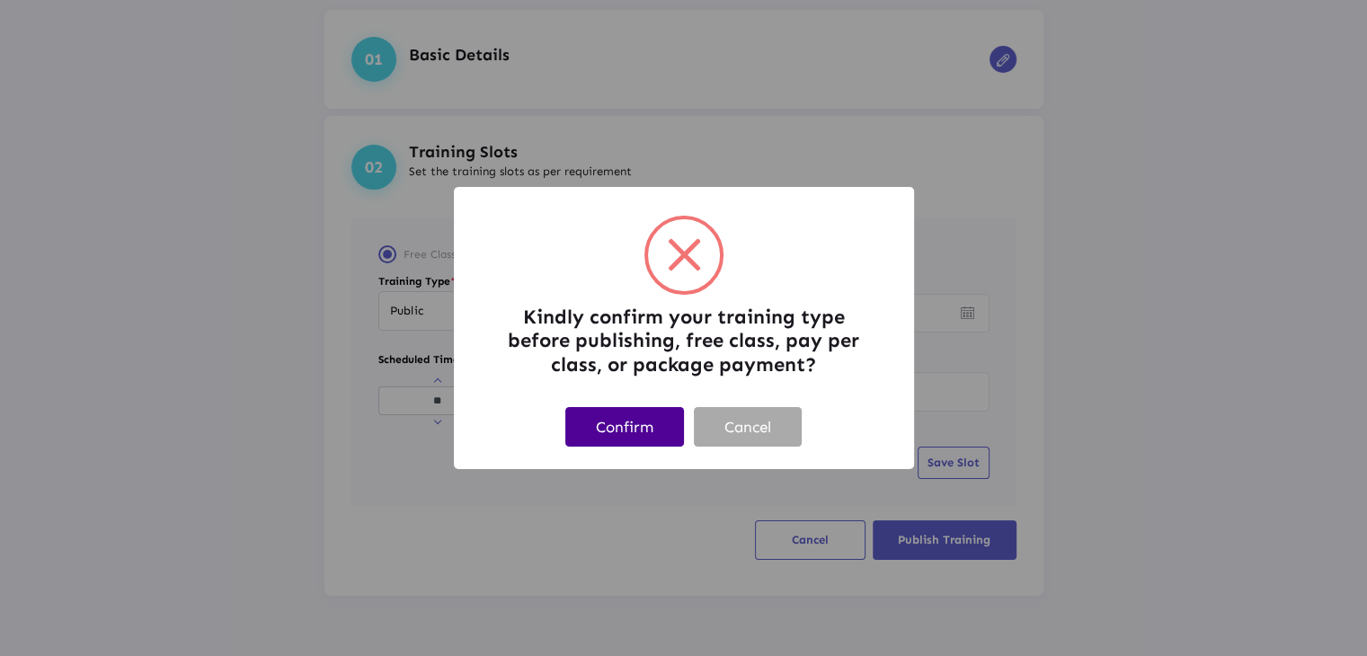
click at [652, 431] on button "Confirm" at bounding box center [625, 426] width 119 height 39
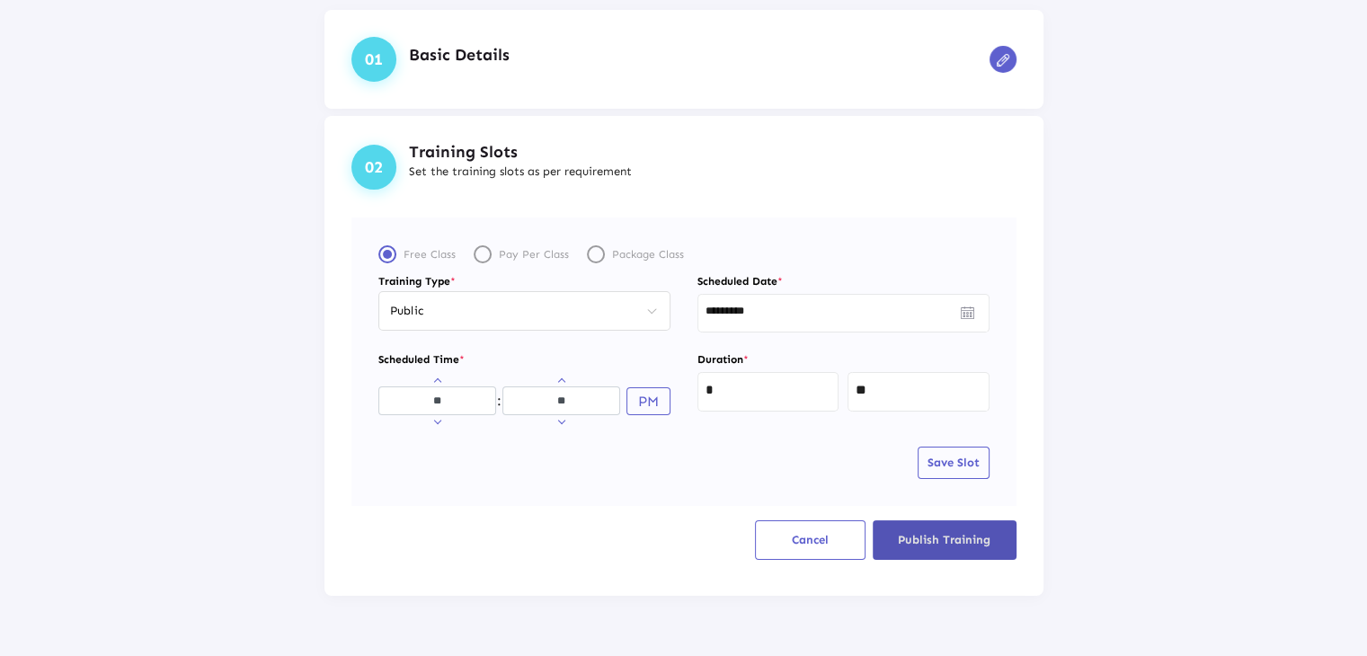
click at [934, 457] on span "Save Slot" at bounding box center [954, 462] width 52 height 13
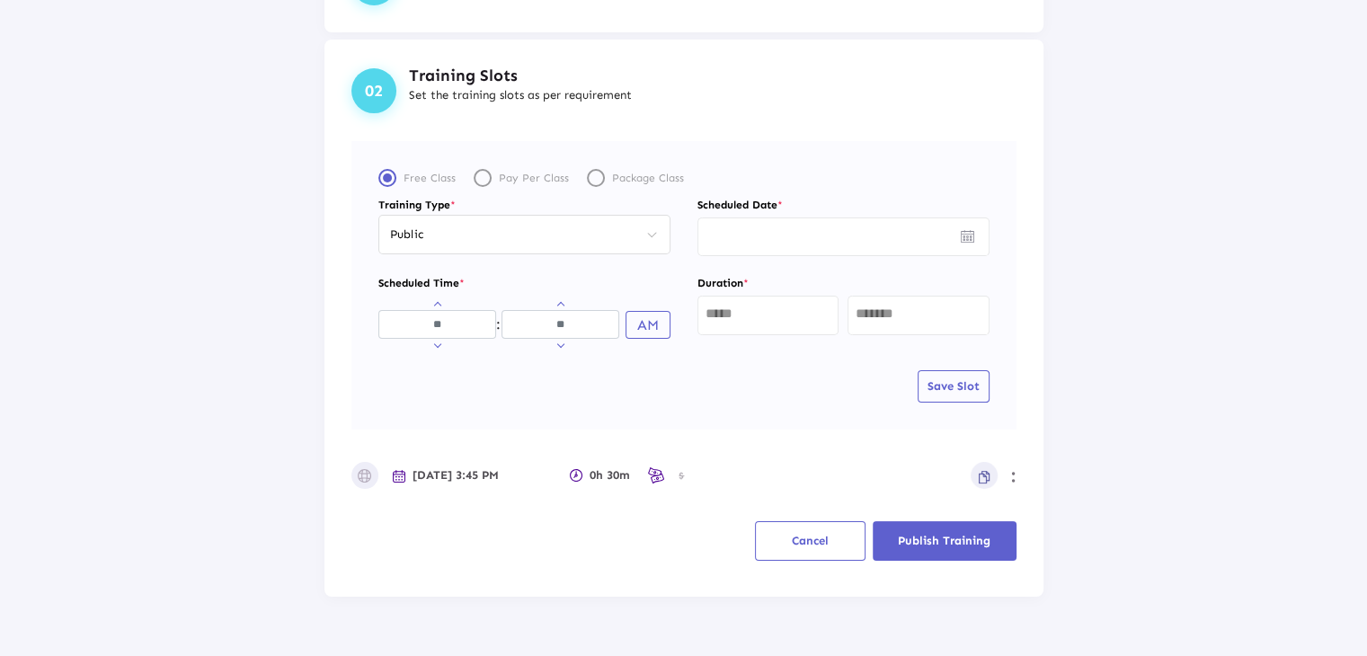
scroll to position [173, 0]
click at [966, 537] on span "Publish Training" at bounding box center [944, 539] width 93 height 13
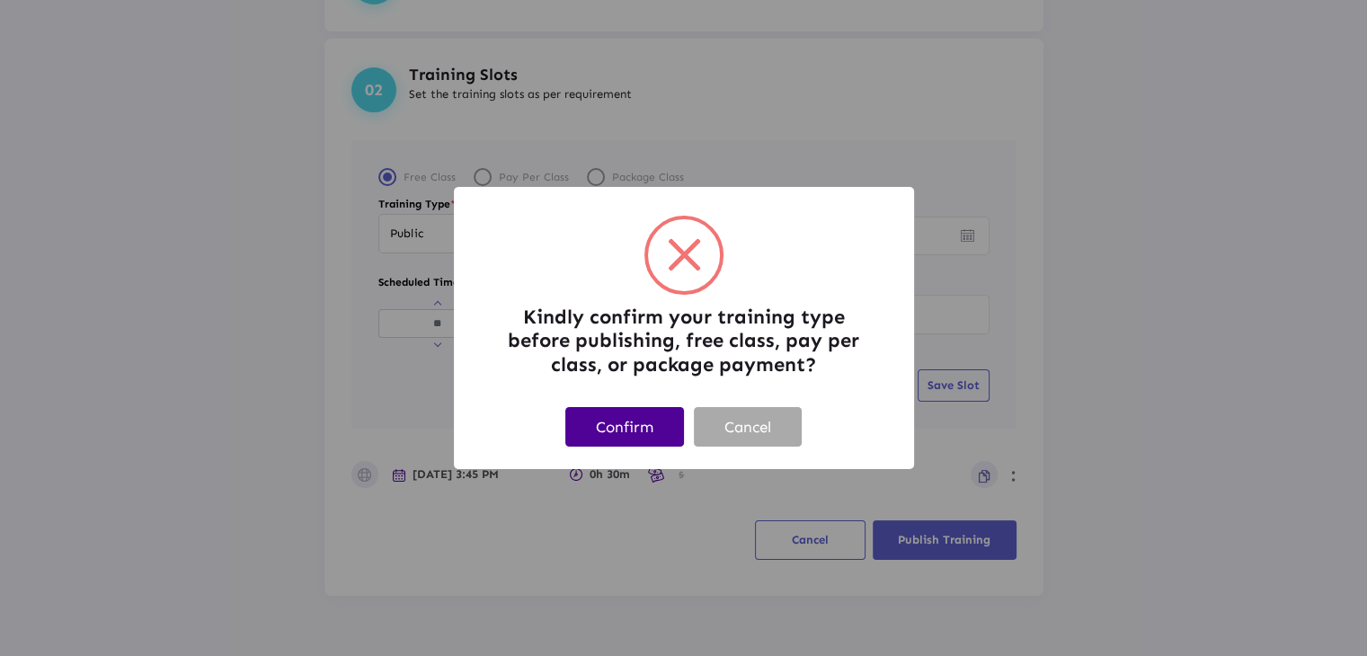
click at [664, 431] on button "Confirm" at bounding box center [625, 426] width 119 height 39
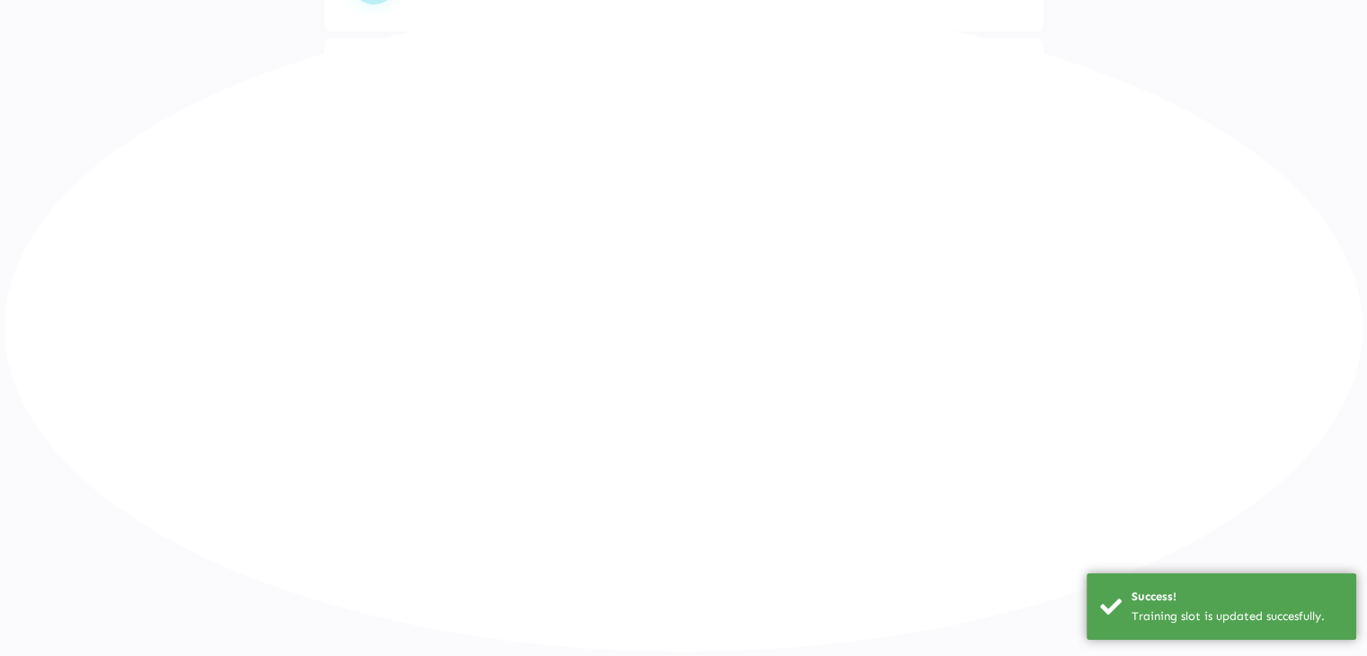
scroll to position [83, 0]
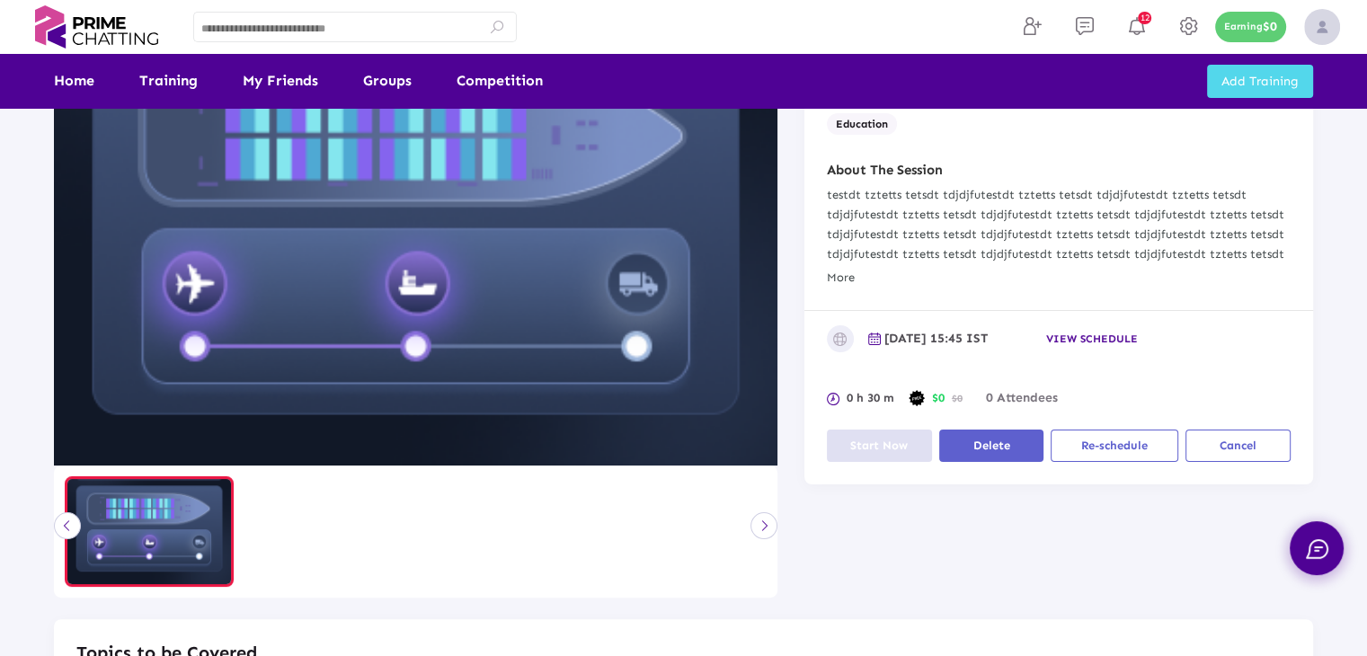
scroll to position [263, 0]
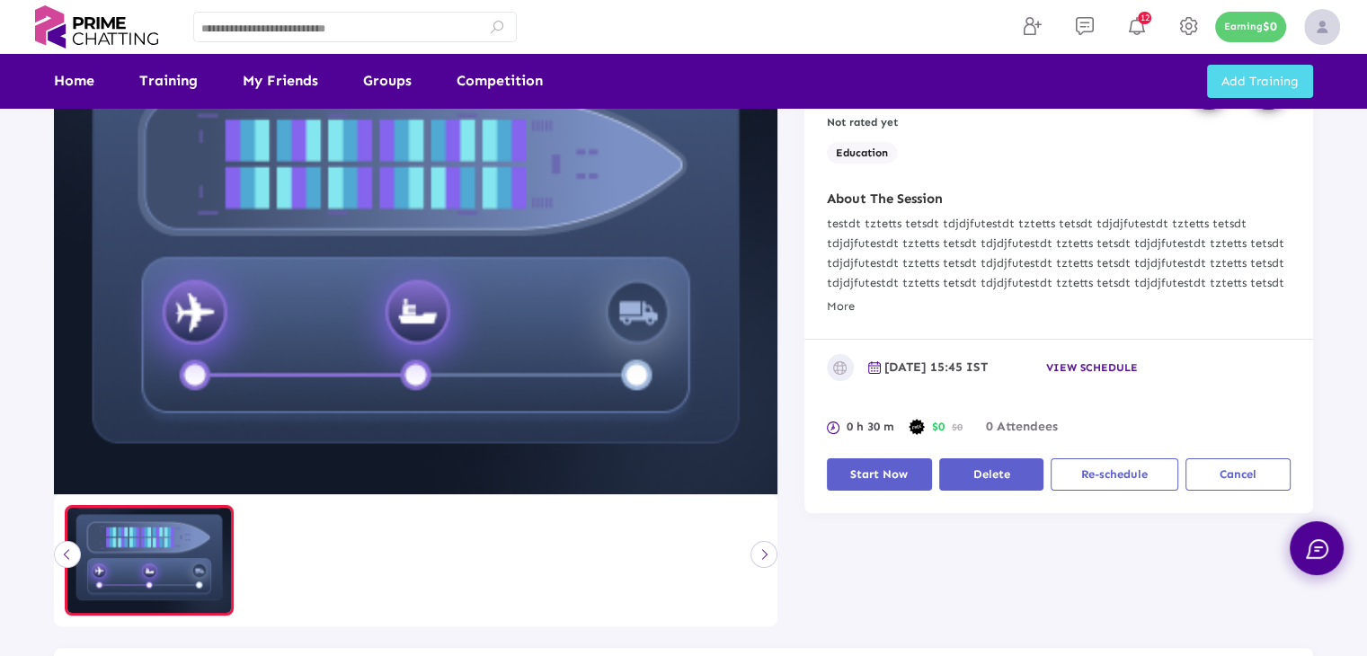
click at [1206, 342] on div "[DATE] 15:45 IST Select Time Slot View schedule 0 h 30 m $0 $0 0 Attendees Star…" at bounding box center [1059, 427] width 509 height 174
click at [892, 476] on span "Start Now" at bounding box center [880, 474] width 58 height 13
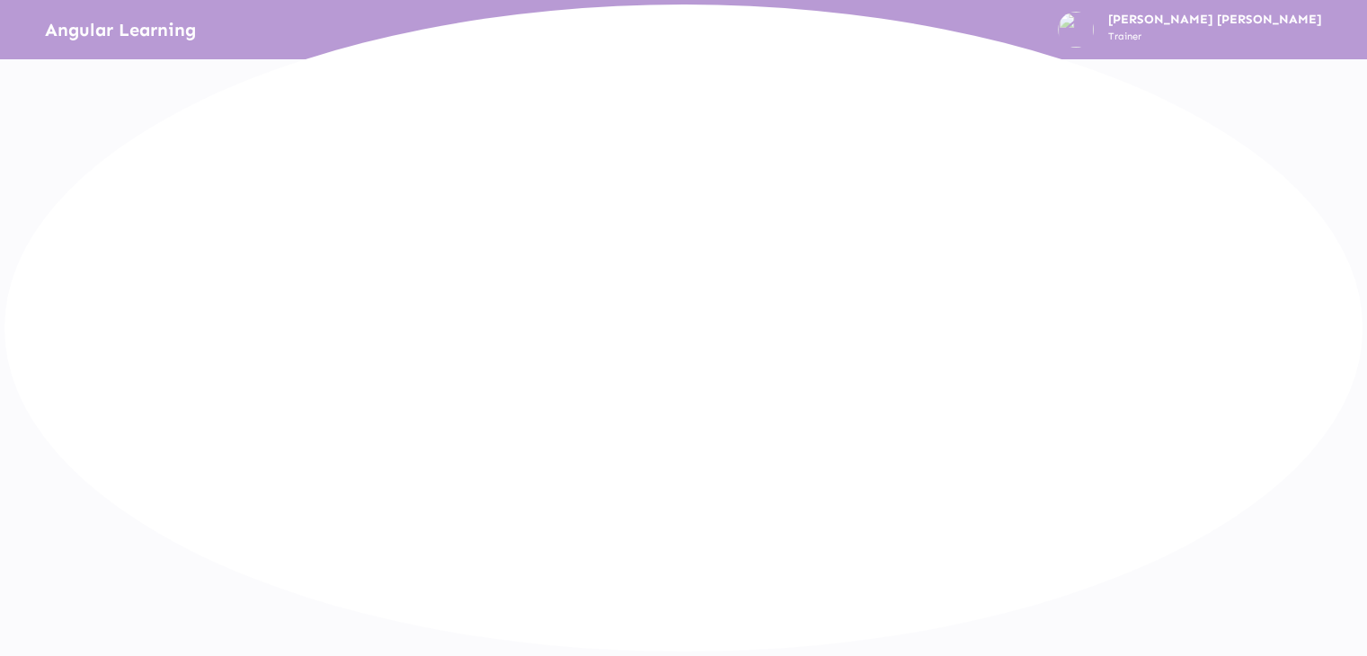
scroll to position [0, 0]
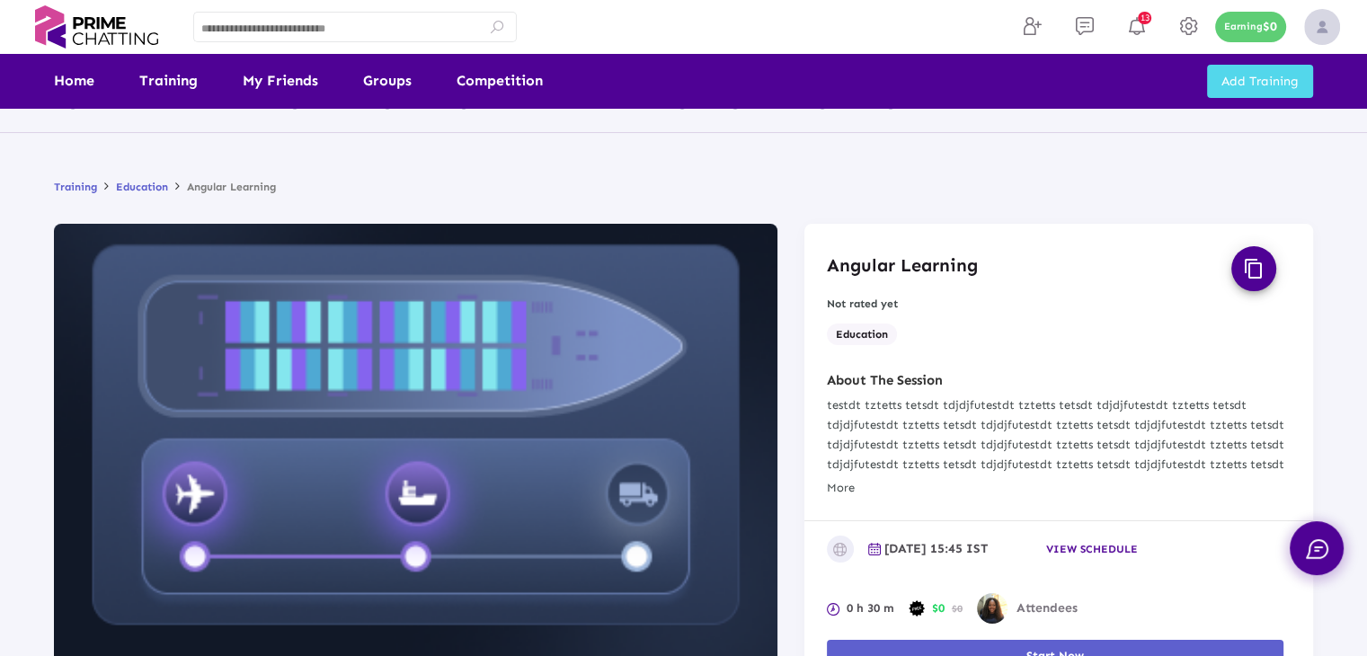
scroll to position [360, 0]
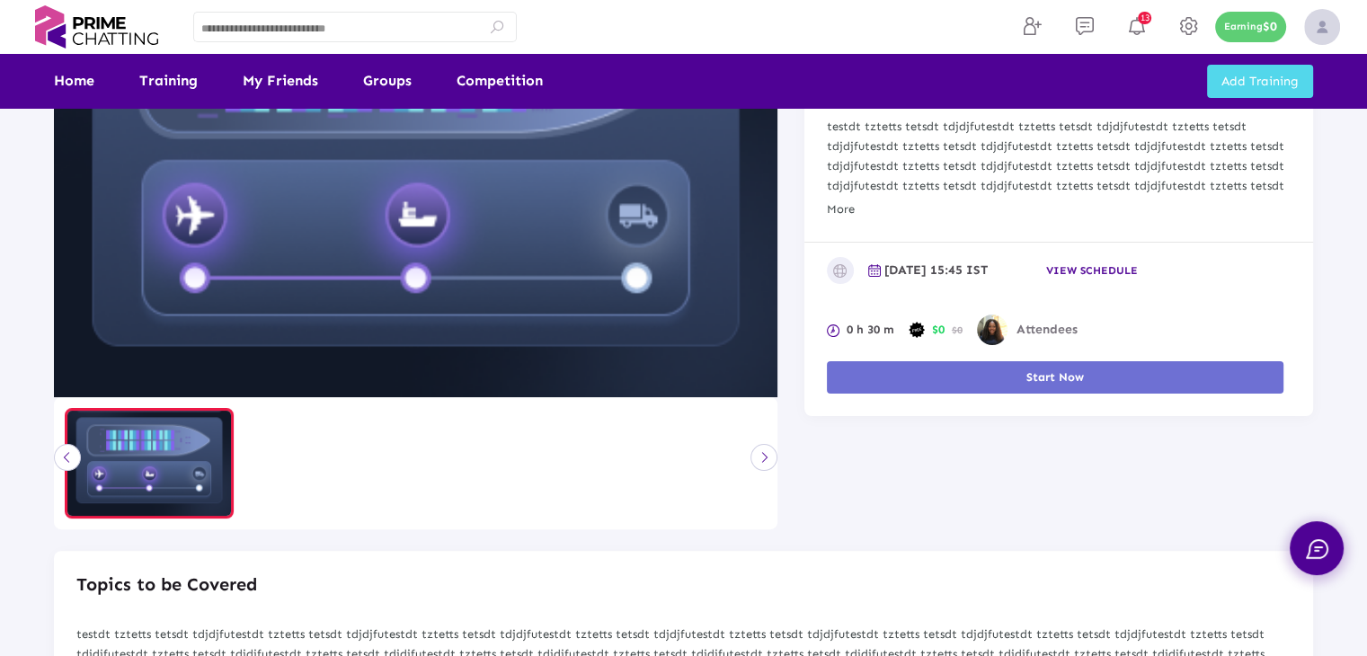
click at [967, 372] on button "Start Now" at bounding box center [1055, 377] width 457 height 32
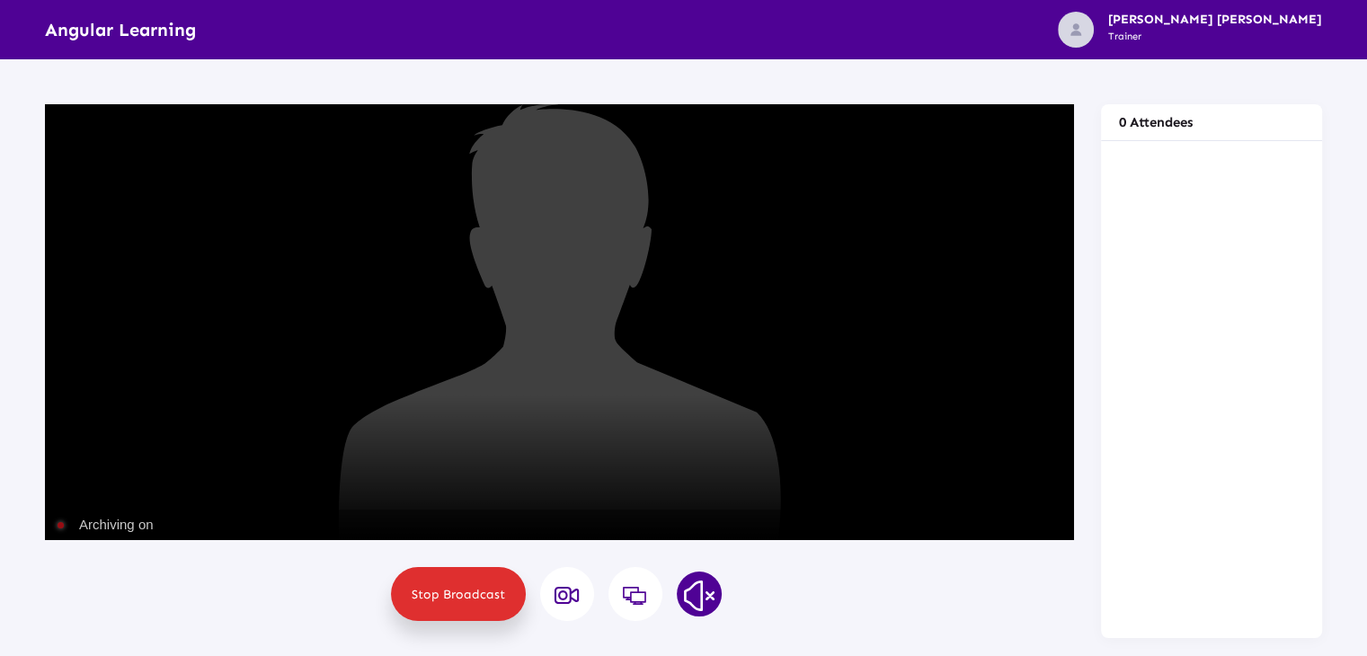
scroll to position [0, 0]
click at [552, 313] on button "Mute" at bounding box center [560, 322] width 45 height 45
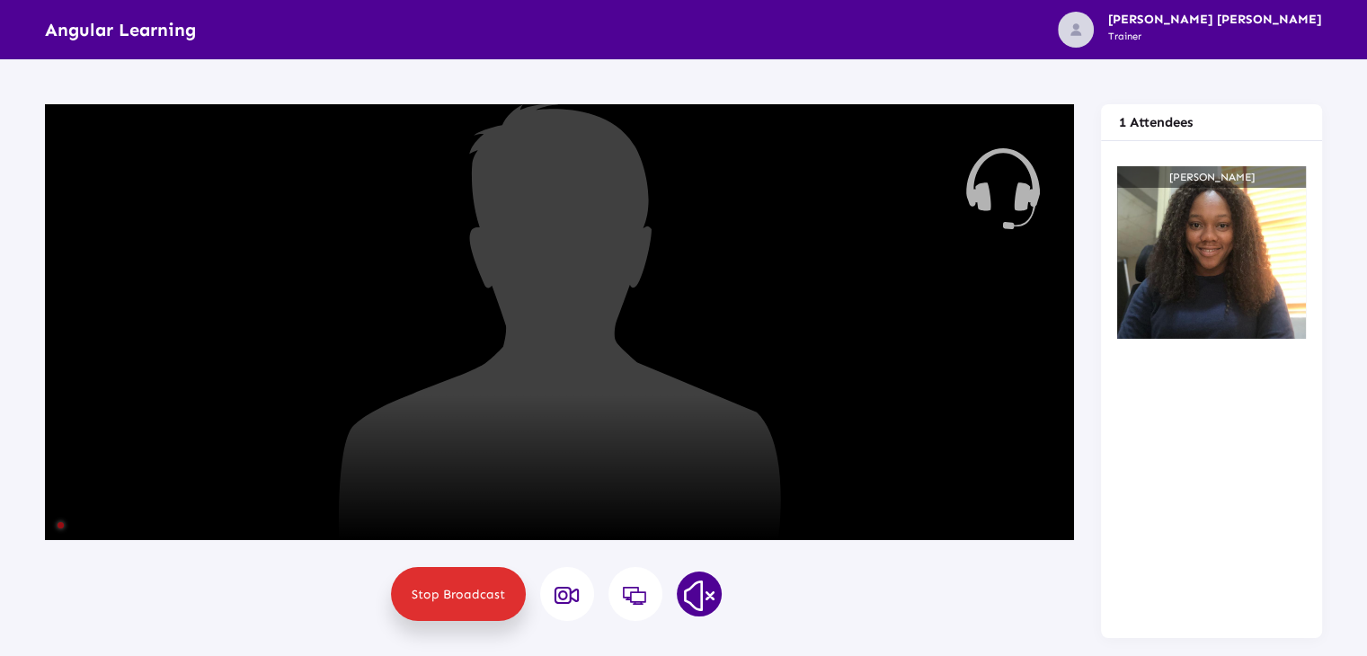
click at [1158, 468] on div "Sorry, Web RTC is not available in your browser {"name":"[PERSON_NAME]","userna…" at bounding box center [1211, 388] width 203 height 459
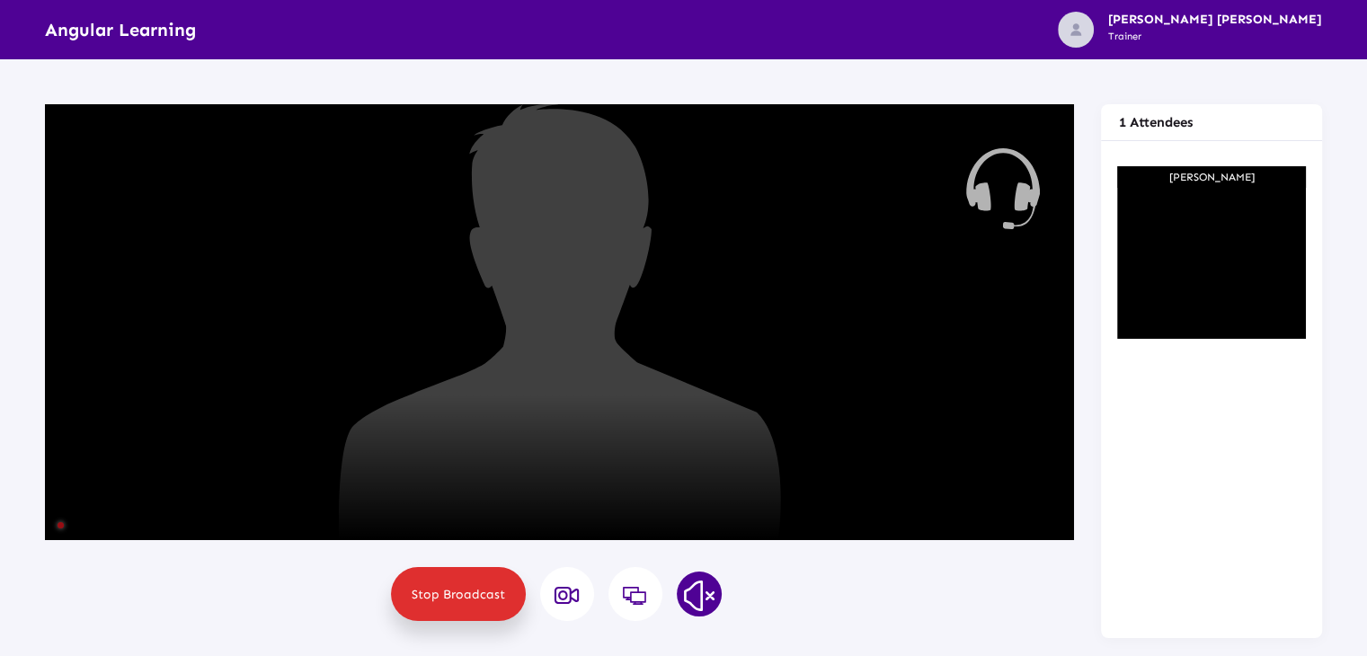
click at [566, 597] on icon at bounding box center [567, 596] width 27 height 22
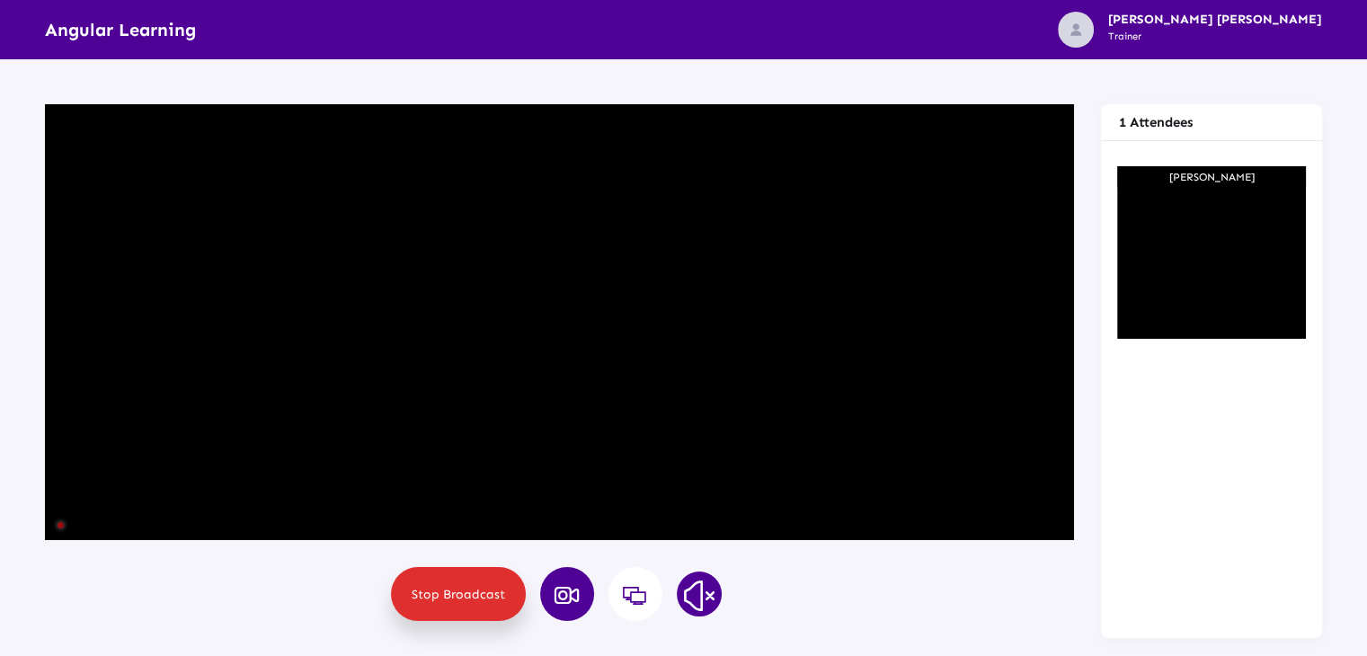
click at [478, 599] on span "Stop Broadcast" at bounding box center [459, 594] width 94 height 15
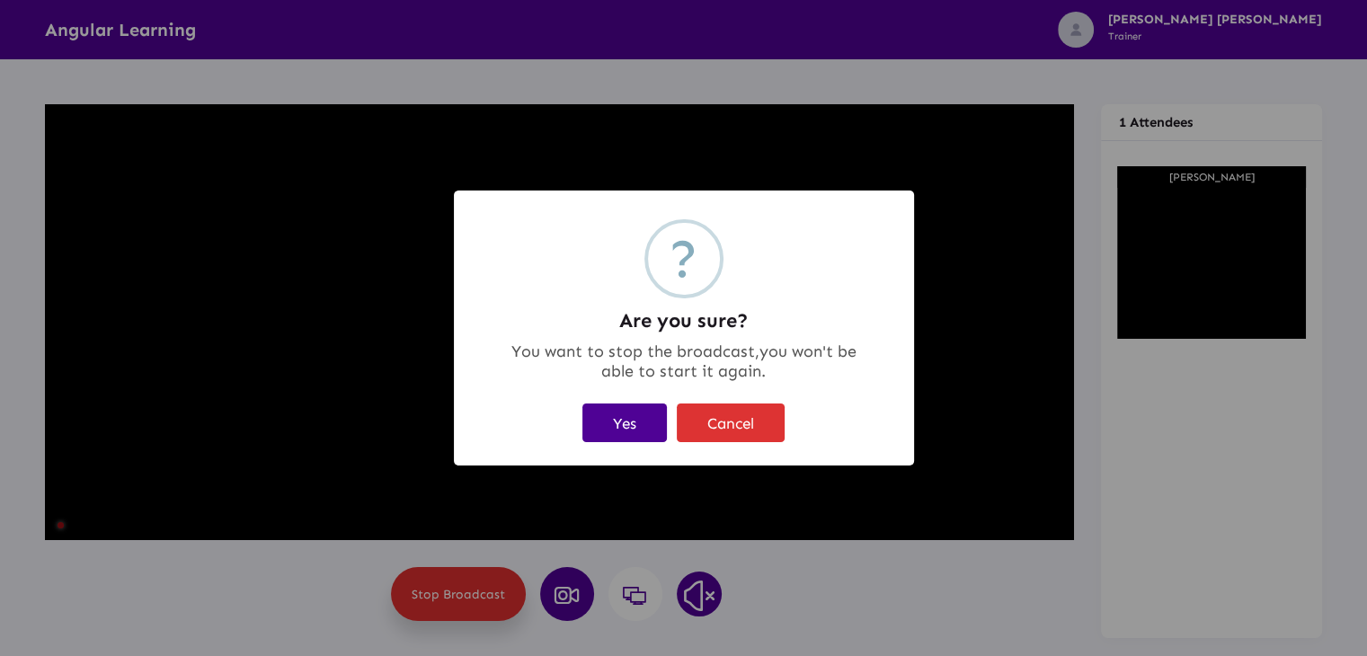
click at [627, 431] on button "Yes" at bounding box center [625, 423] width 85 height 39
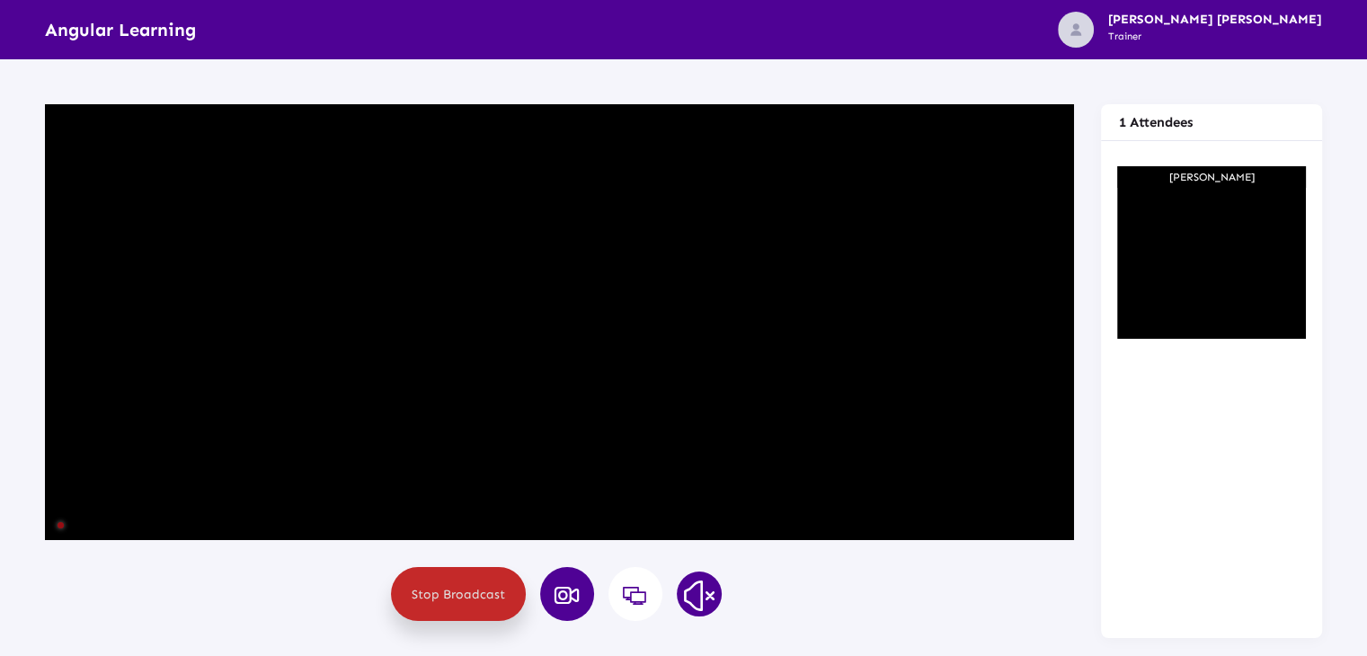
click at [471, 587] on span "Stop Broadcast" at bounding box center [459, 594] width 94 height 15
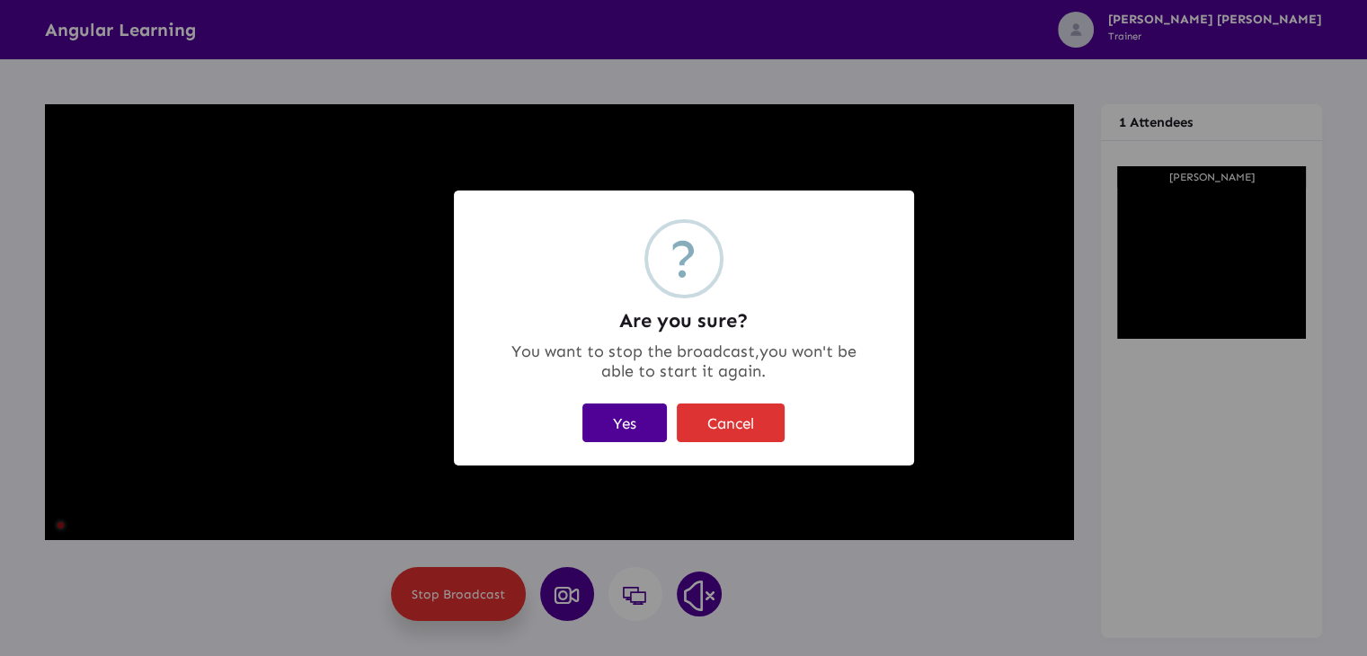
click at [601, 431] on button "Yes" at bounding box center [625, 423] width 85 height 39
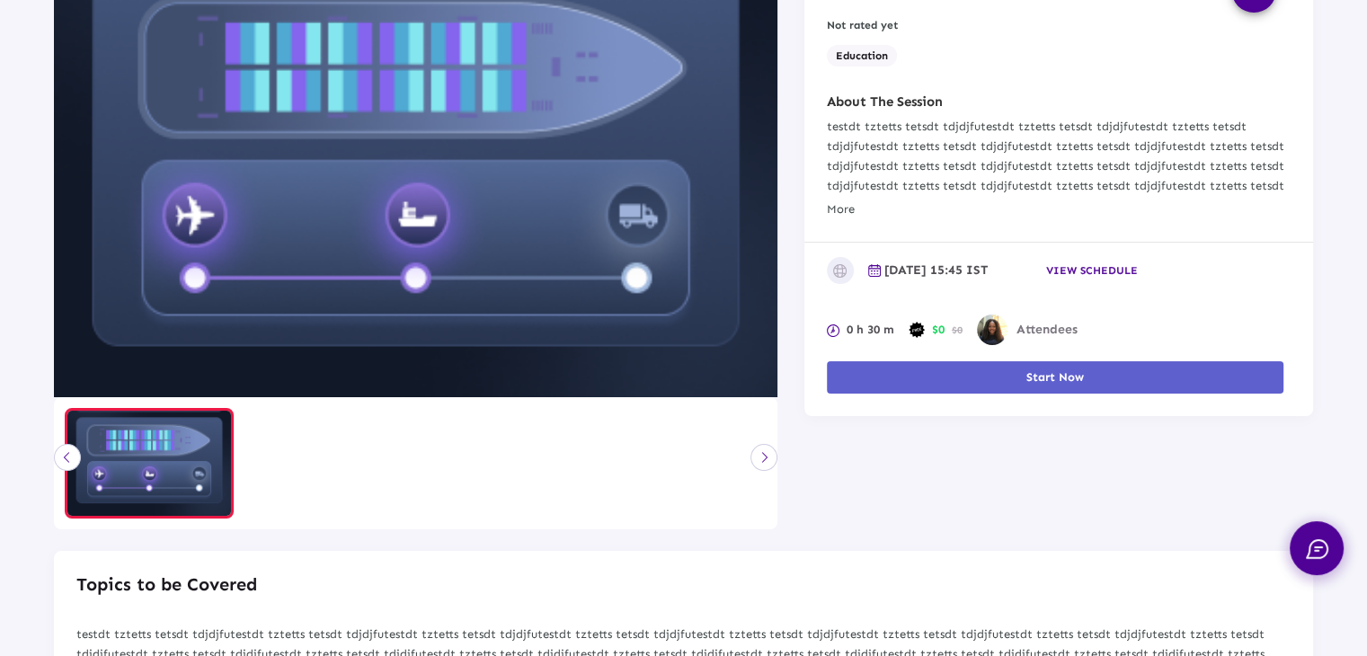
scroll to position [360, 0]
